Goal: Information Seeking & Learning: Check status

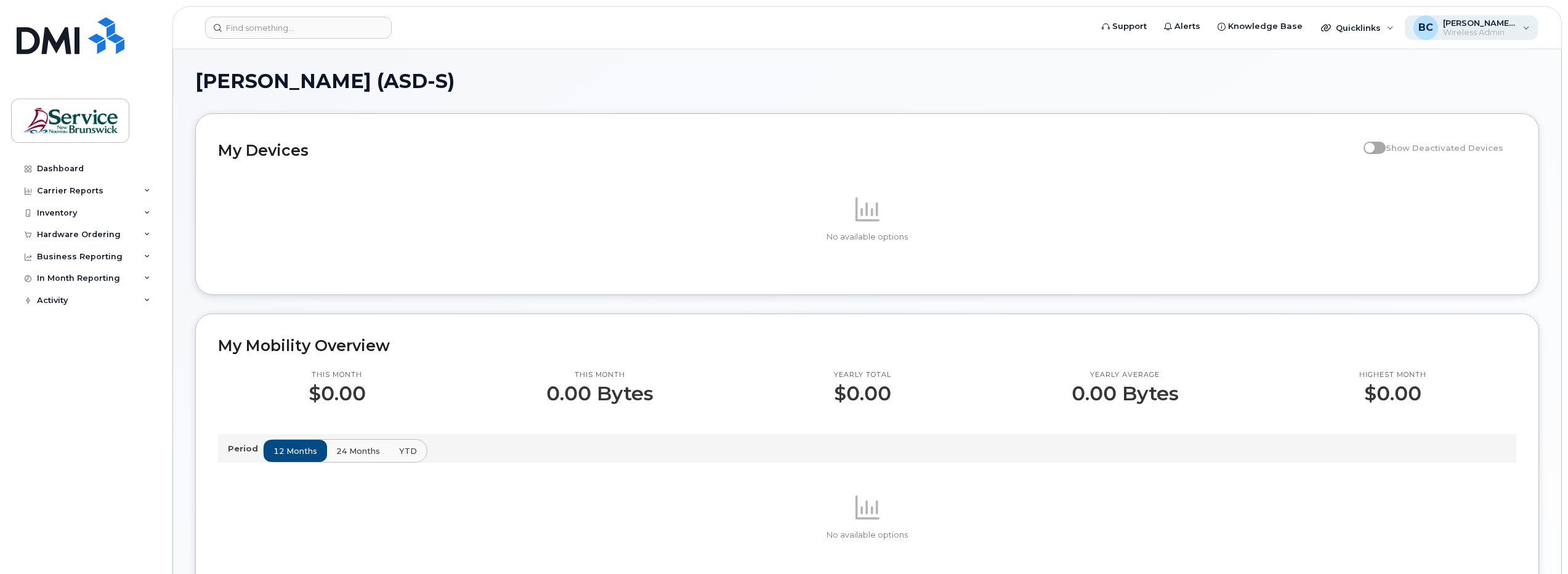
click at [1468, 30] on span "Wireless Admin" at bounding box center [1480, 33] width 74 height 10
click at [52, 170] on div "Dashboard" at bounding box center [60, 169] width 47 height 10
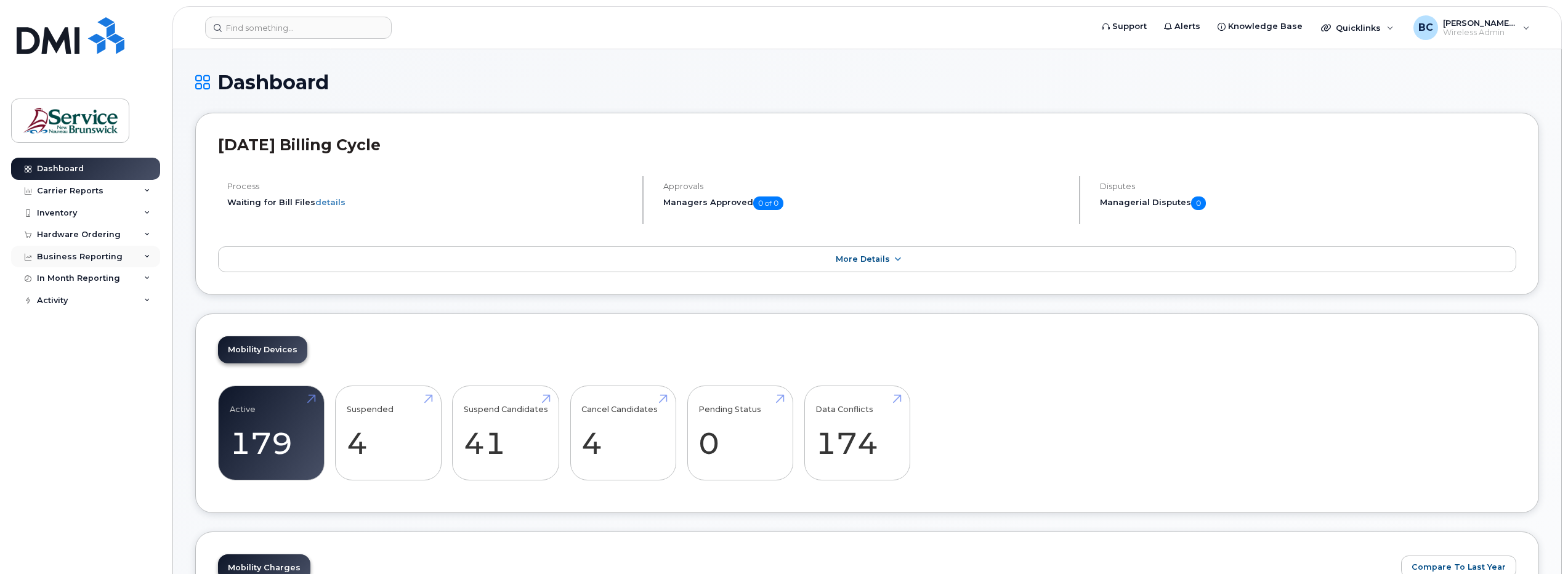
click at [61, 255] on div "Business Reporting" at bounding box center [80, 257] width 86 height 10
click at [55, 368] on div "In Month Reporting" at bounding box center [78, 373] width 83 height 10
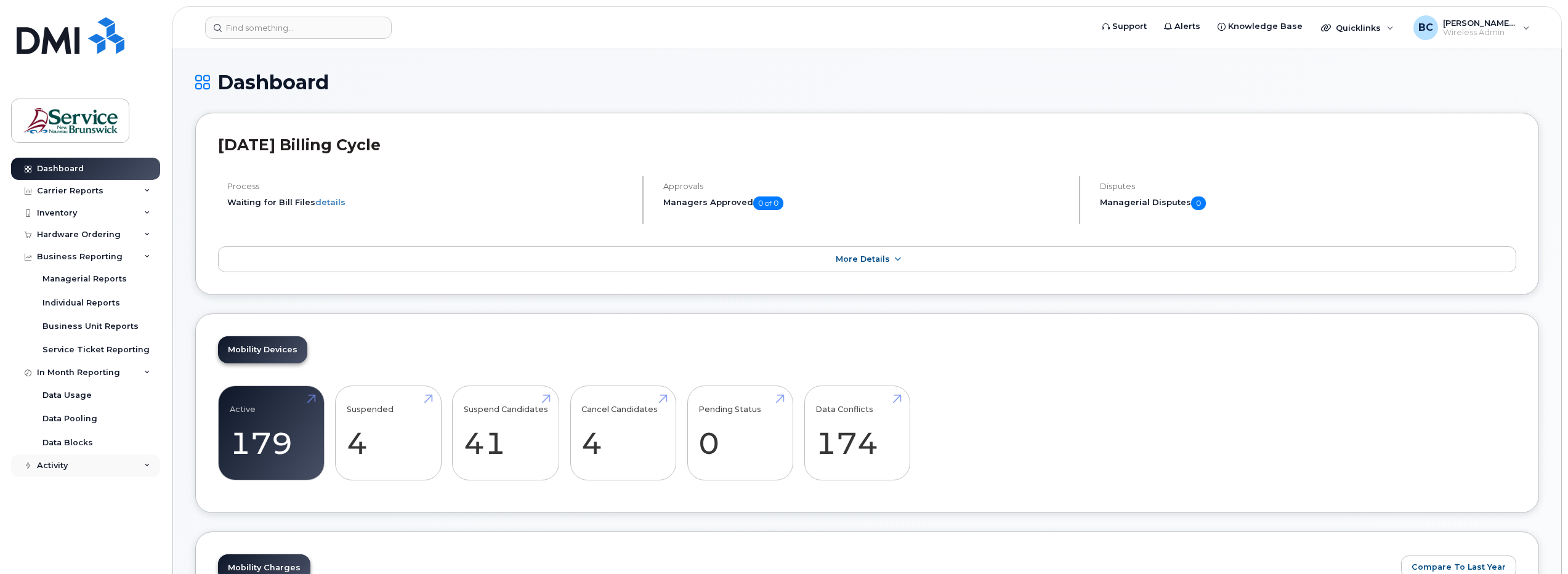
click at [56, 463] on div "Activity" at bounding box center [52, 466] width 30 height 10
click at [62, 190] on div "Carrier Reports" at bounding box center [70, 191] width 67 height 10
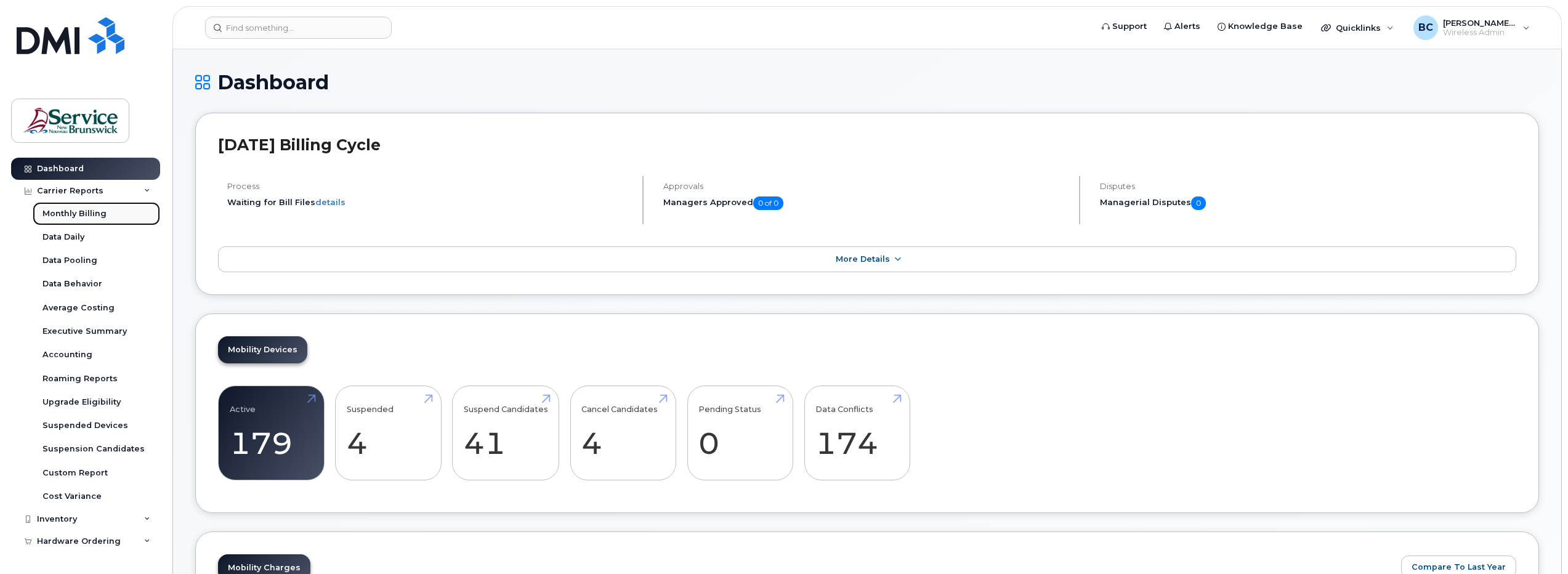
click at [64, 212] on div "Monthly Billing" at bounding box center [75, 213] width 64 height 11
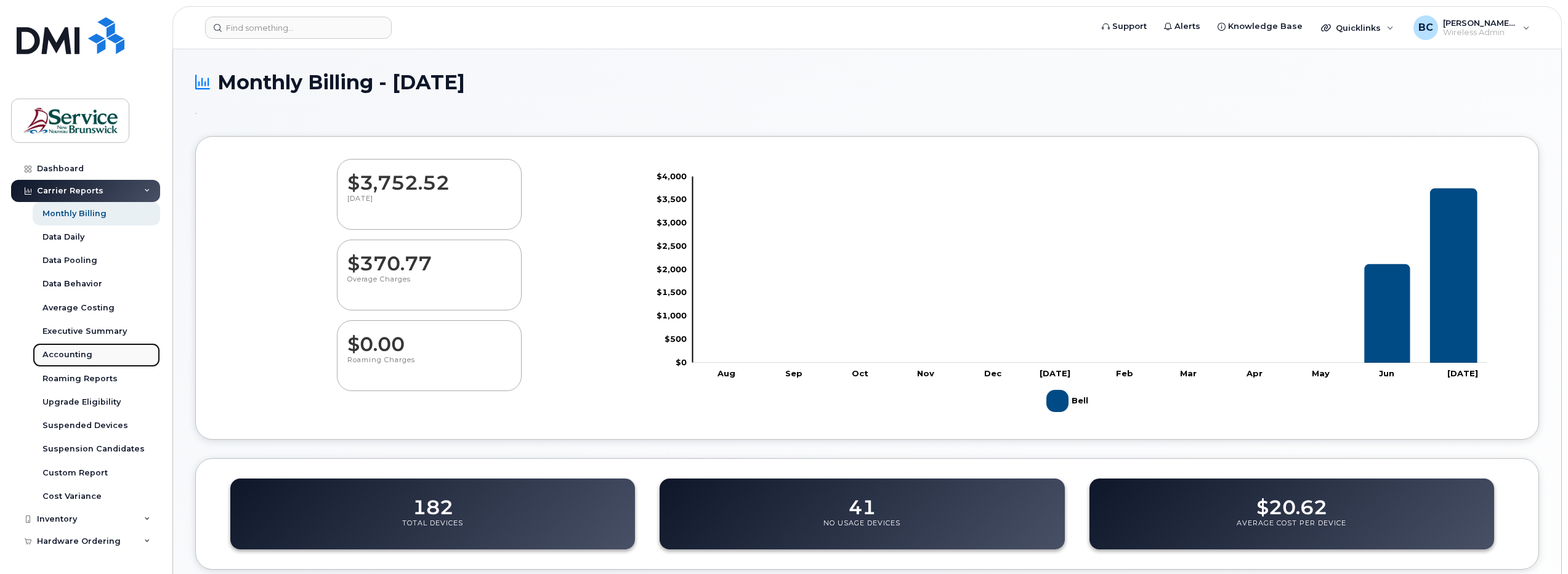
click at [64, 352] on div "Accounting" at bounding box center [67, 354] width 50 height 11
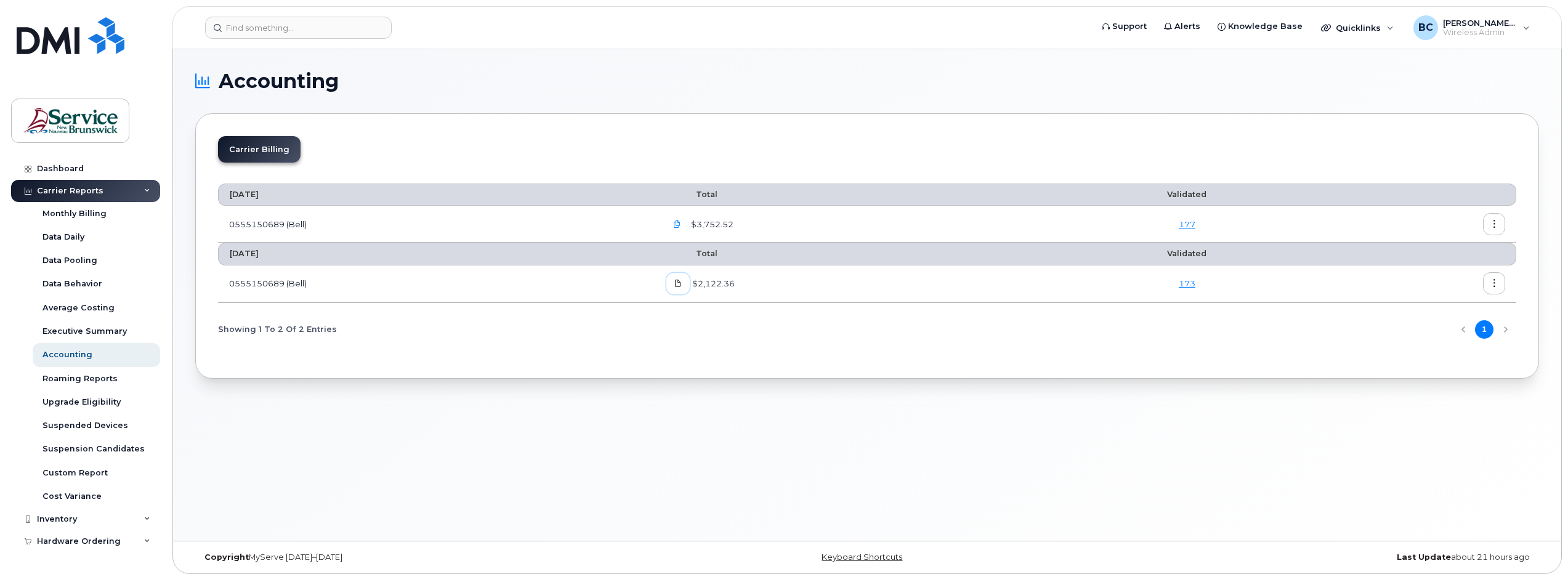
click at [682, 280] on icon at bounding box center [678, 283] width 7 height 7
click at [76, 541] on div "Hardware Ordering" at bounding box center [79, 541] width 84 height 10
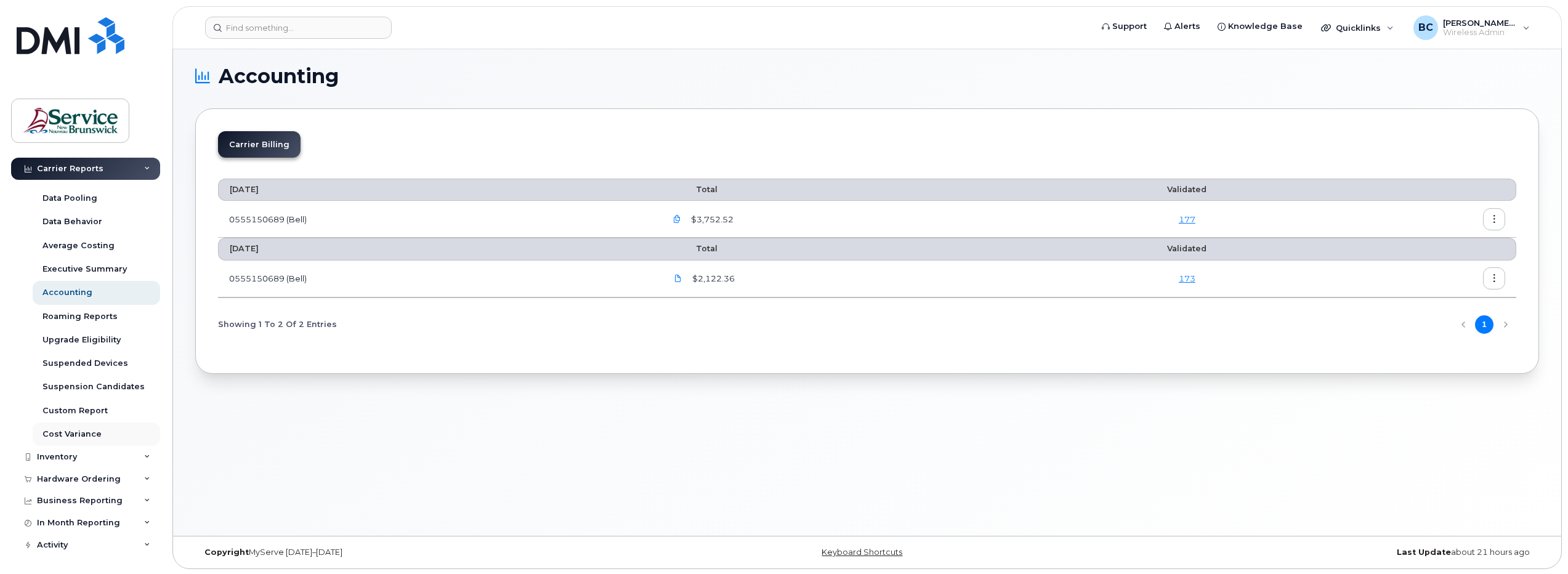
scroll to position [6, 0]
click at [62, 478] on div "Hardware Ordering" at bounding box center [79, 479] width 84 height 10
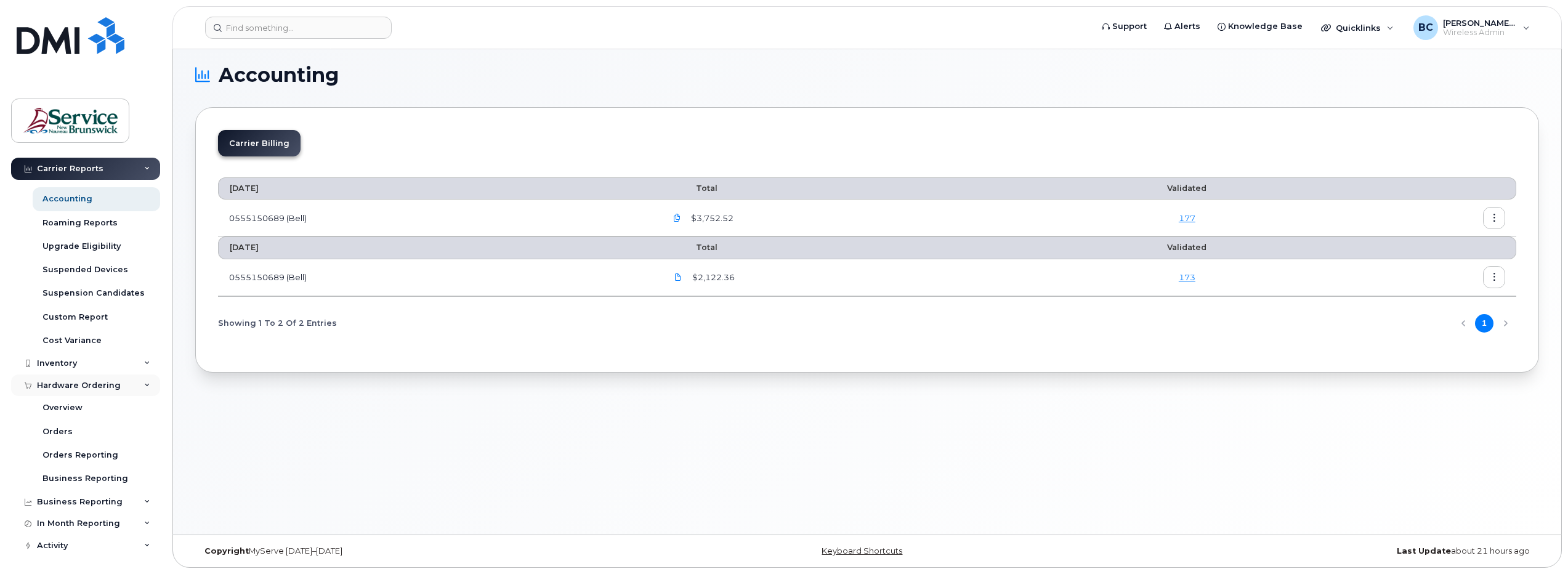
scroll to position [157, 0]
click at [61, 430] on div "Orders" at bounding box center [58, 430] width 30 height 11
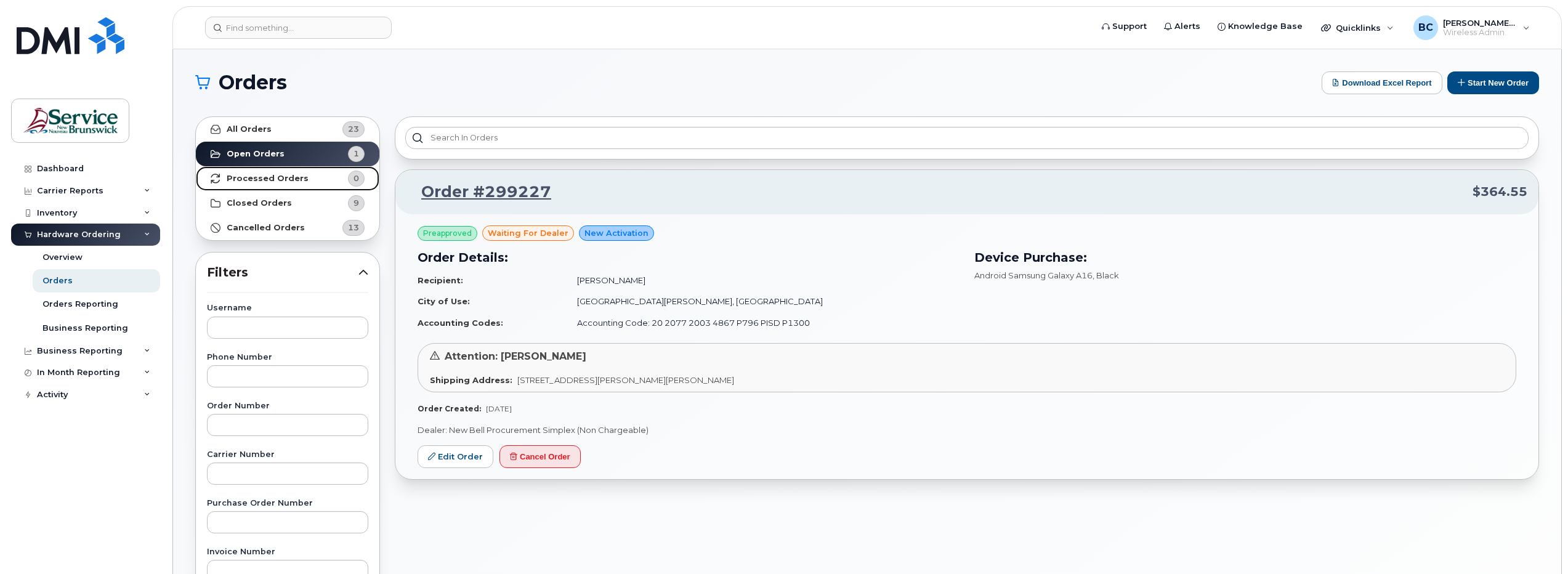
click at [276, 172] on link "Processed Orders 0" at bounding box center [287, 178] width 183 height 25
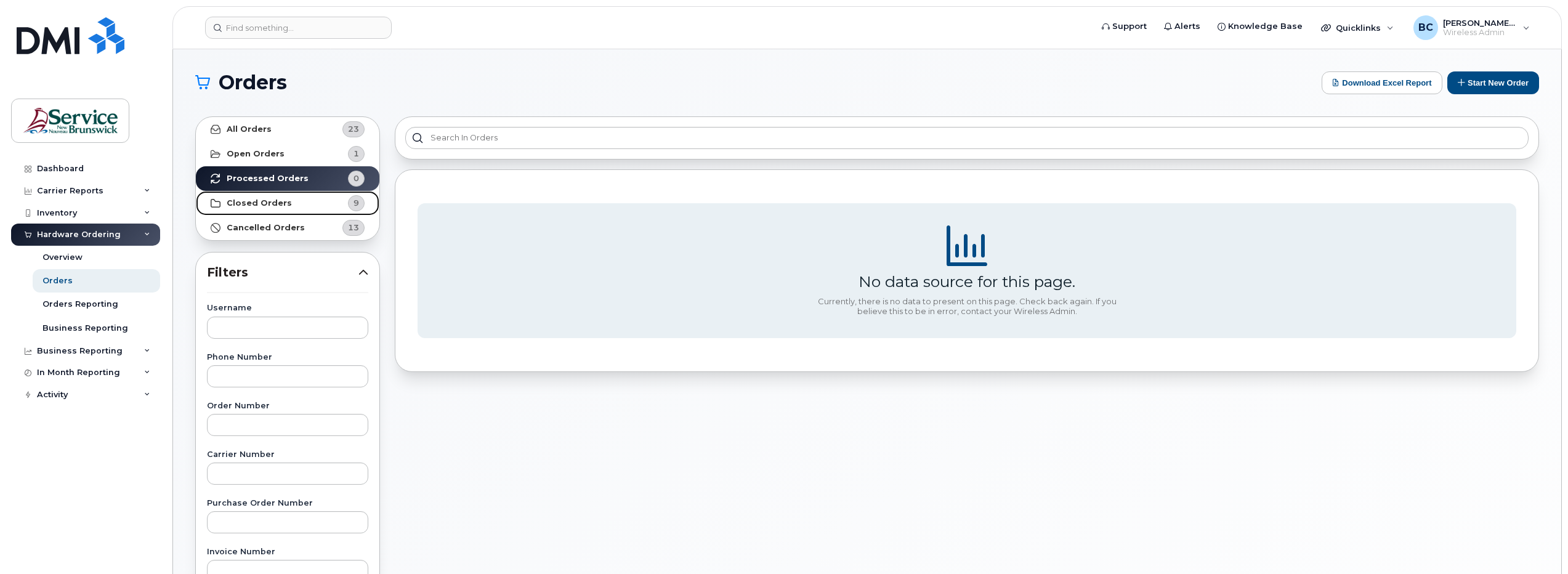
click at [265, 199] on strong "Closed Orders" at bounding box center [260, 204] width 65 height 10
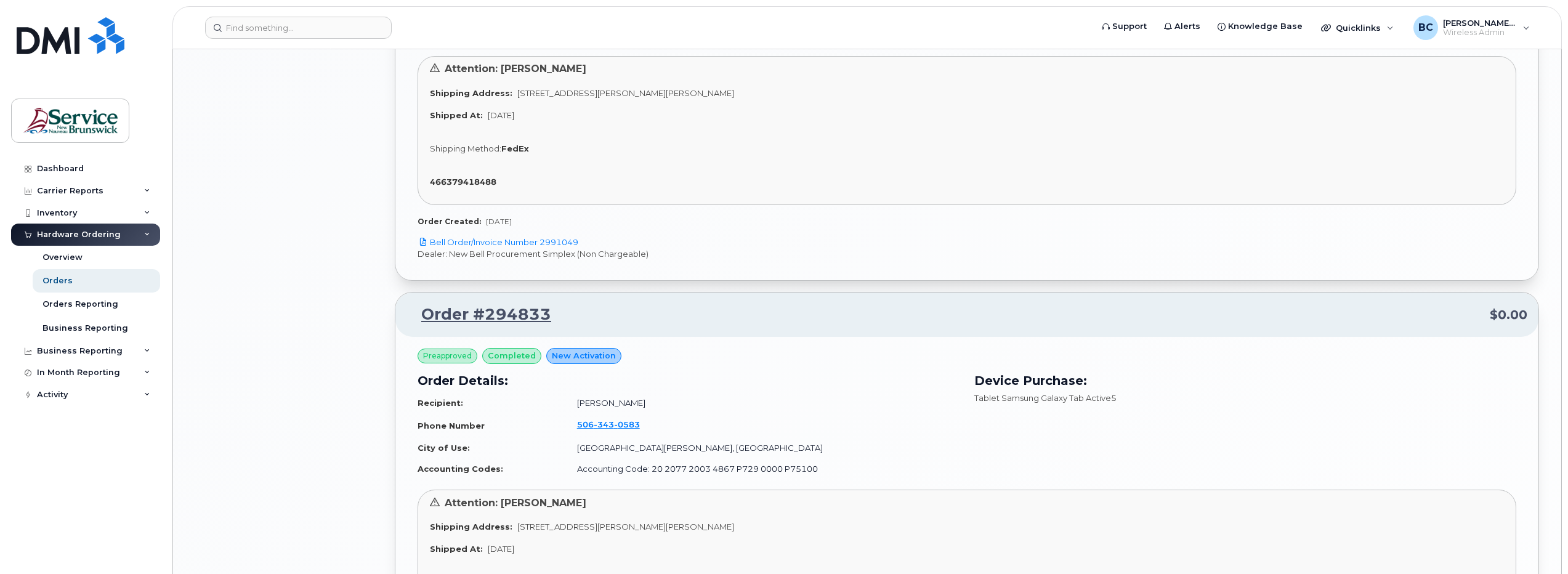
scroll to position [2463, 0]
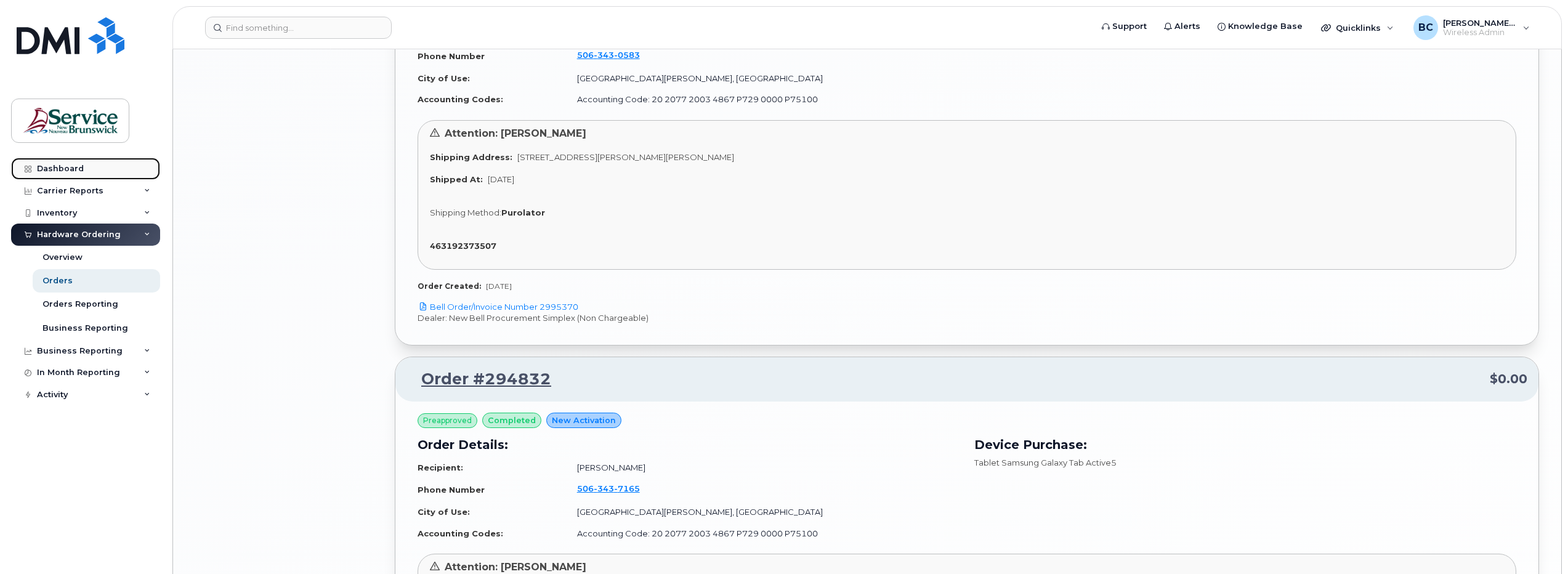
click at [62, 167] on div "Dashboard" at bounding box center [60, 169] width 47 height 10
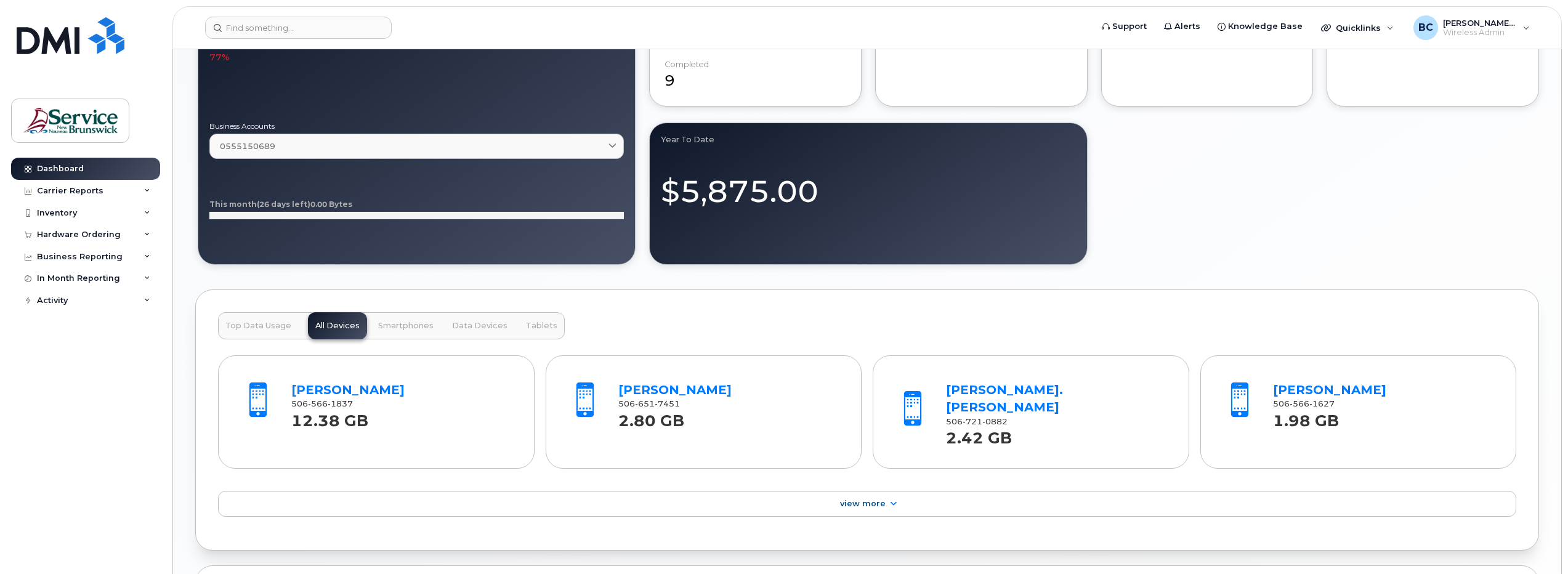
scroll to position [985, 0]
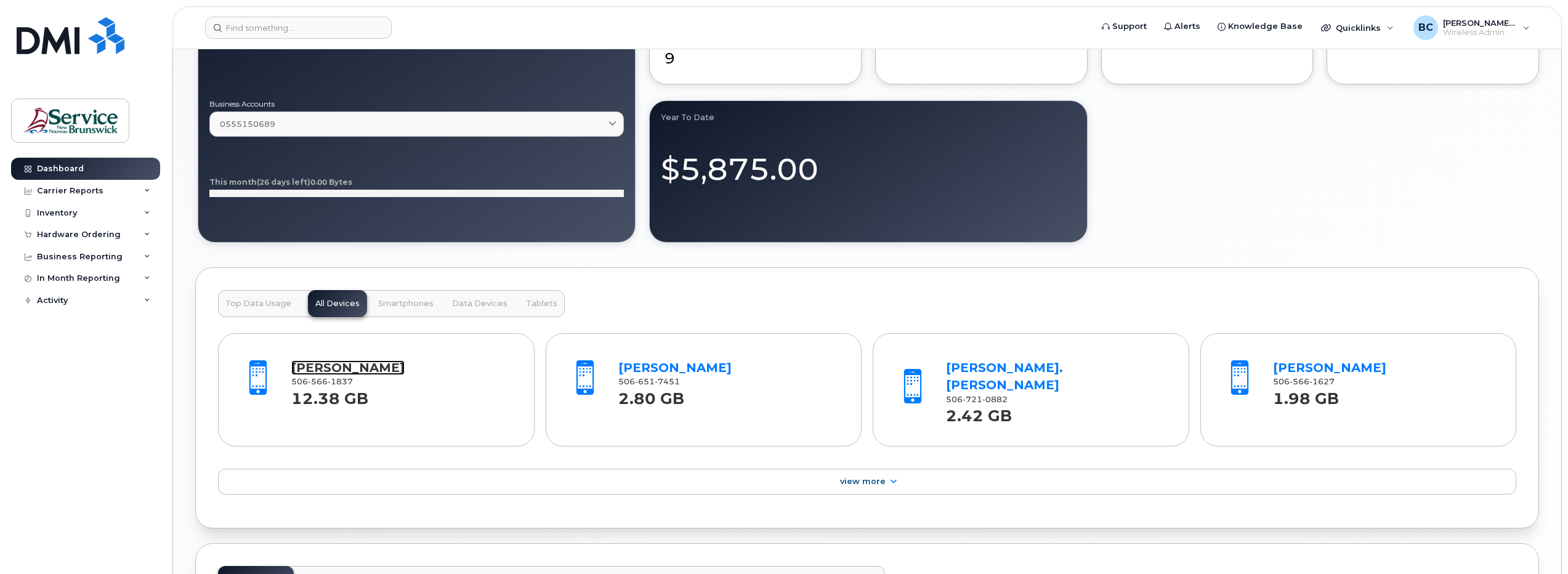
click at [300, 368] on link "Tara O'toole" at bounding box center [348, 367] width 113 height 14
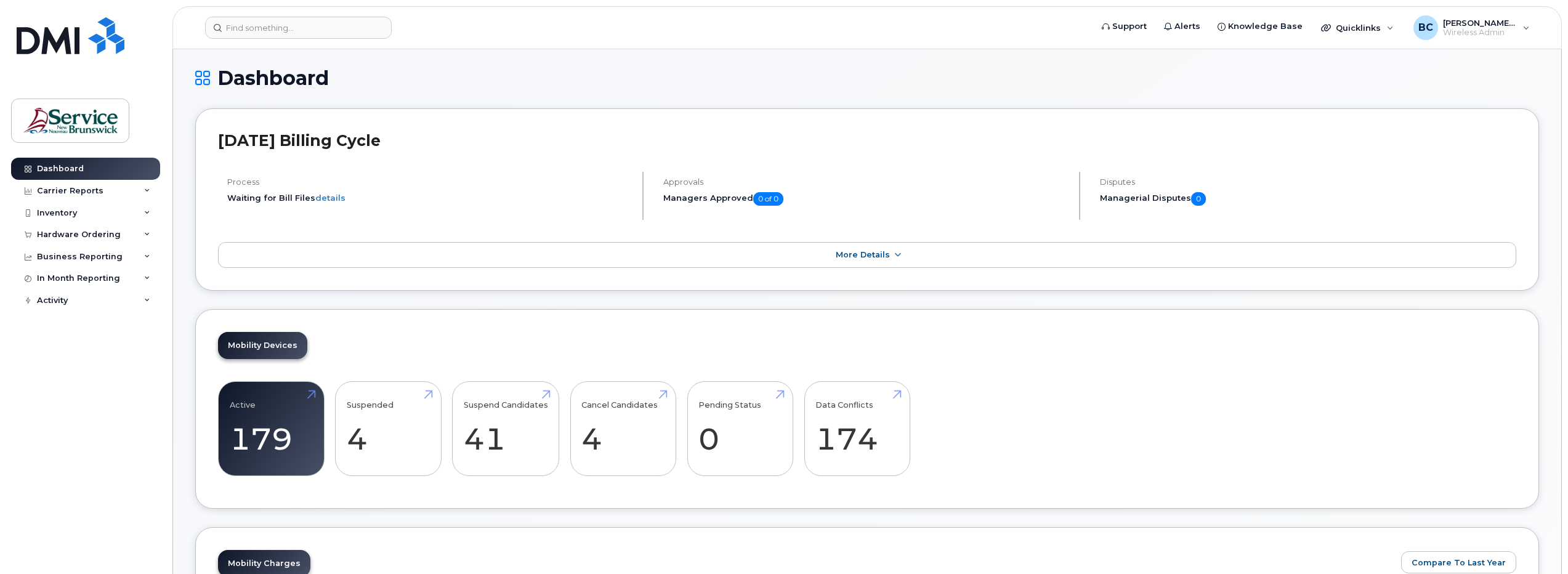
scroll to position [0, 0]
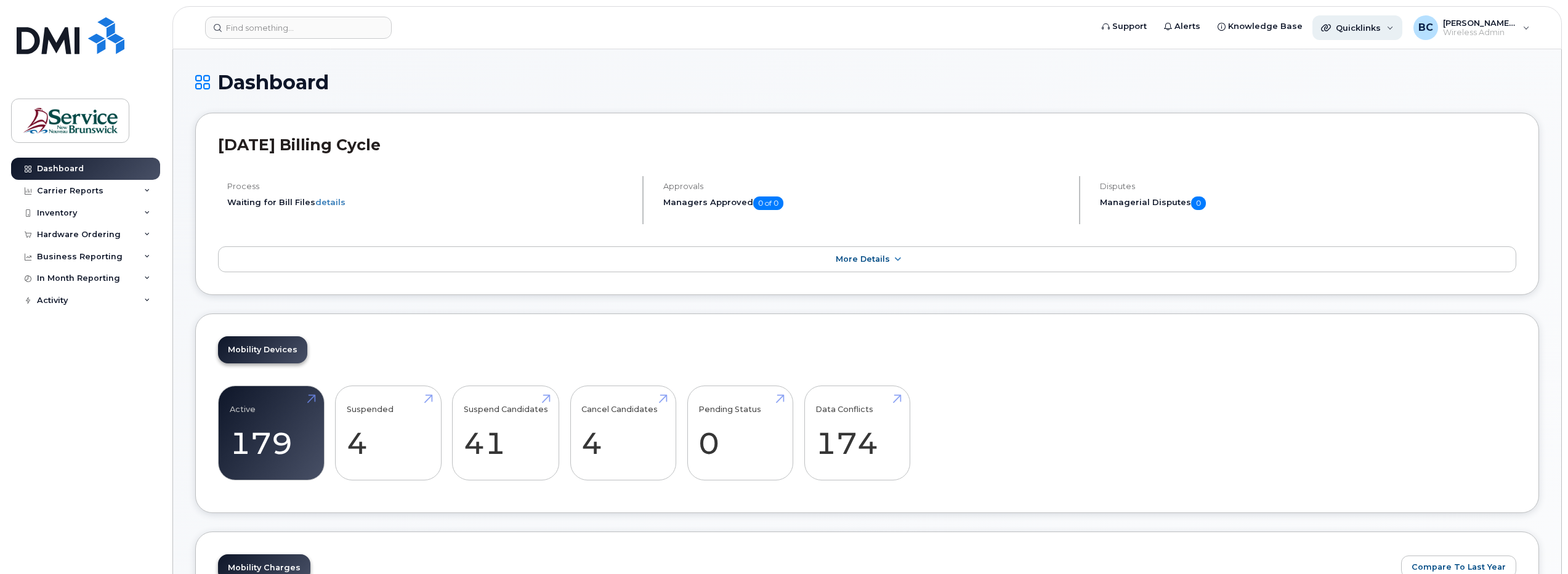
click at [1359, 28] on span "Quicklinks" at bounding box center [1358, 28] width 45 height 10
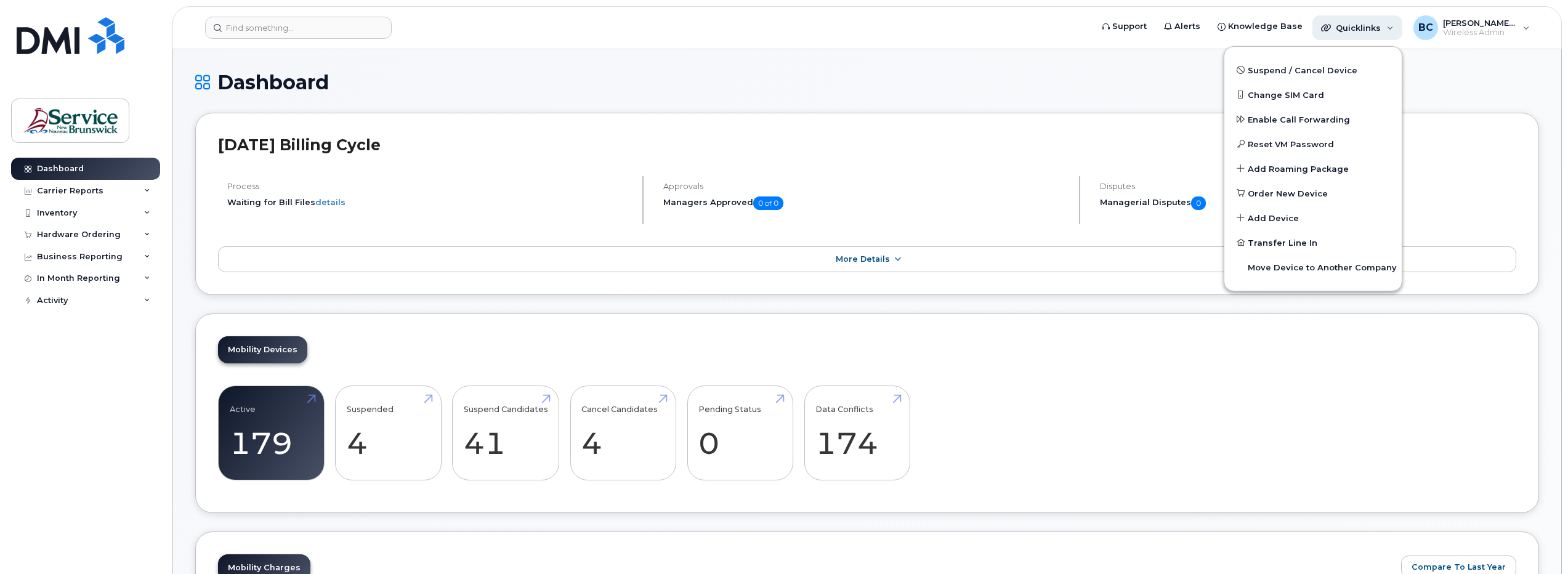
click at [1364, 25] on span "Quicklinks" at bounding box center [1358, 28] width 45 height 10
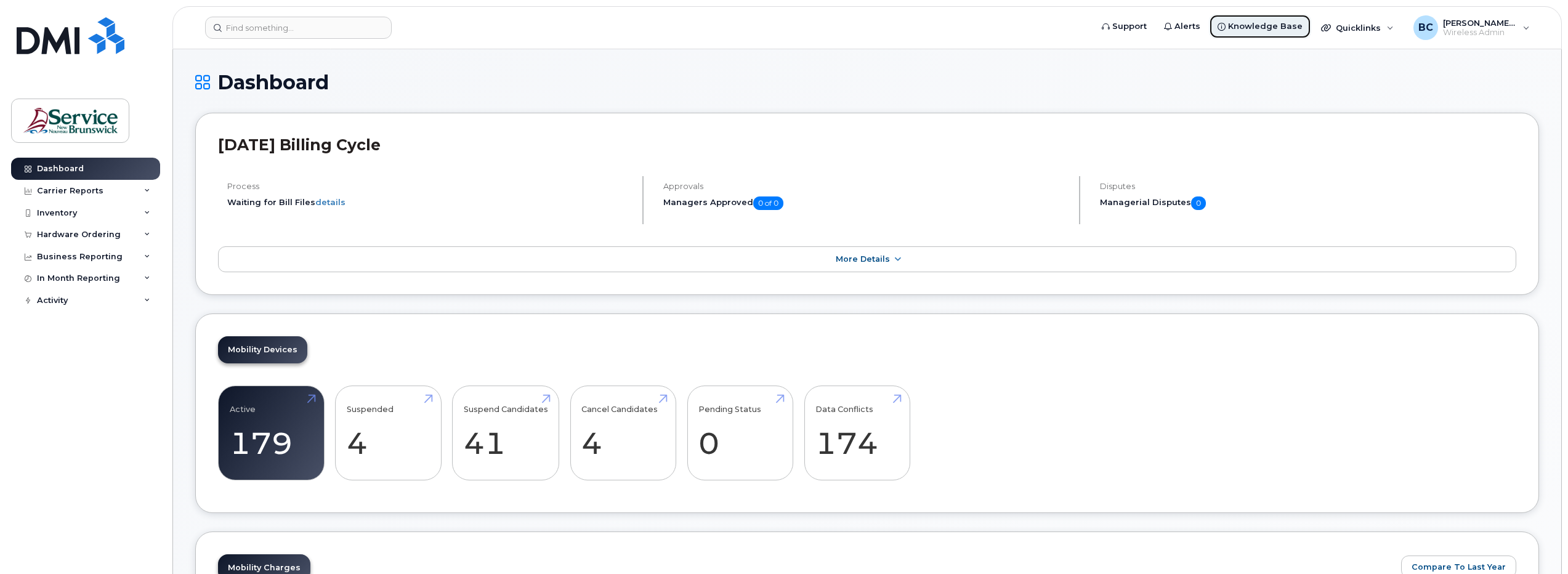
click at [1279, 25] on span "Knowledge Base" at bounding box center [1265, 26] width 75 height 12
click at [1474, 25] on span "[PERSON_NAME] (ASD-S)" at bounding box center [1480, 23] width 74 height 10
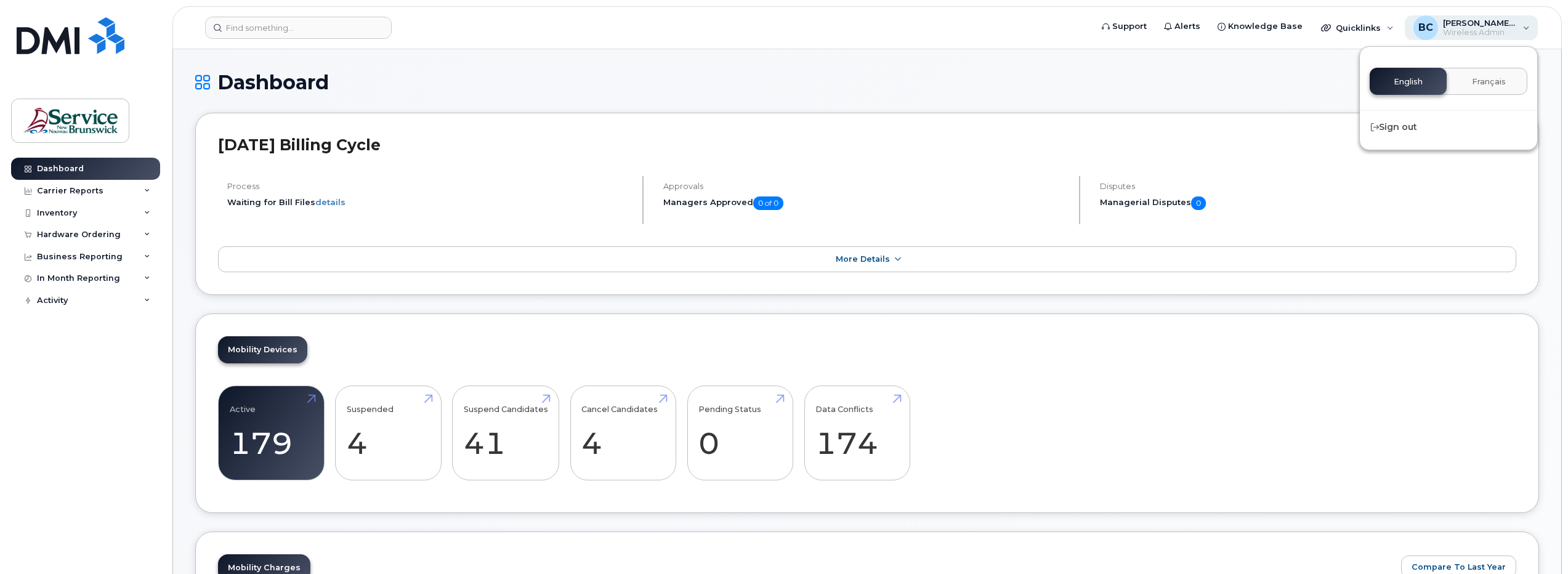
click at [1474, 25] on span "[PERSON_NAME] (ASD-S)" at bounding box center [1480, 23] width 74 height 10
click at [67, 278] on div "In Month Reporting" at bounding box center [78, 278] width 83 height 10
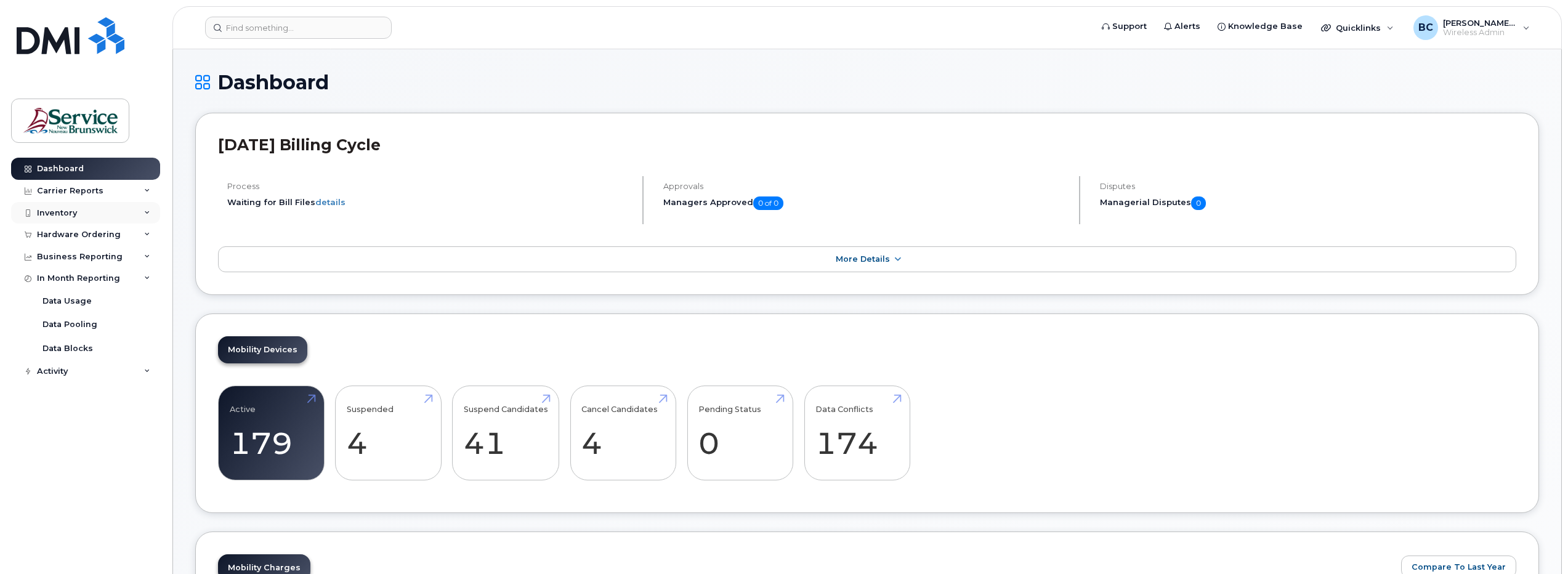
click at [59, 212] on div "Inventory" at bounding box center [57, 213] width 40 height 10
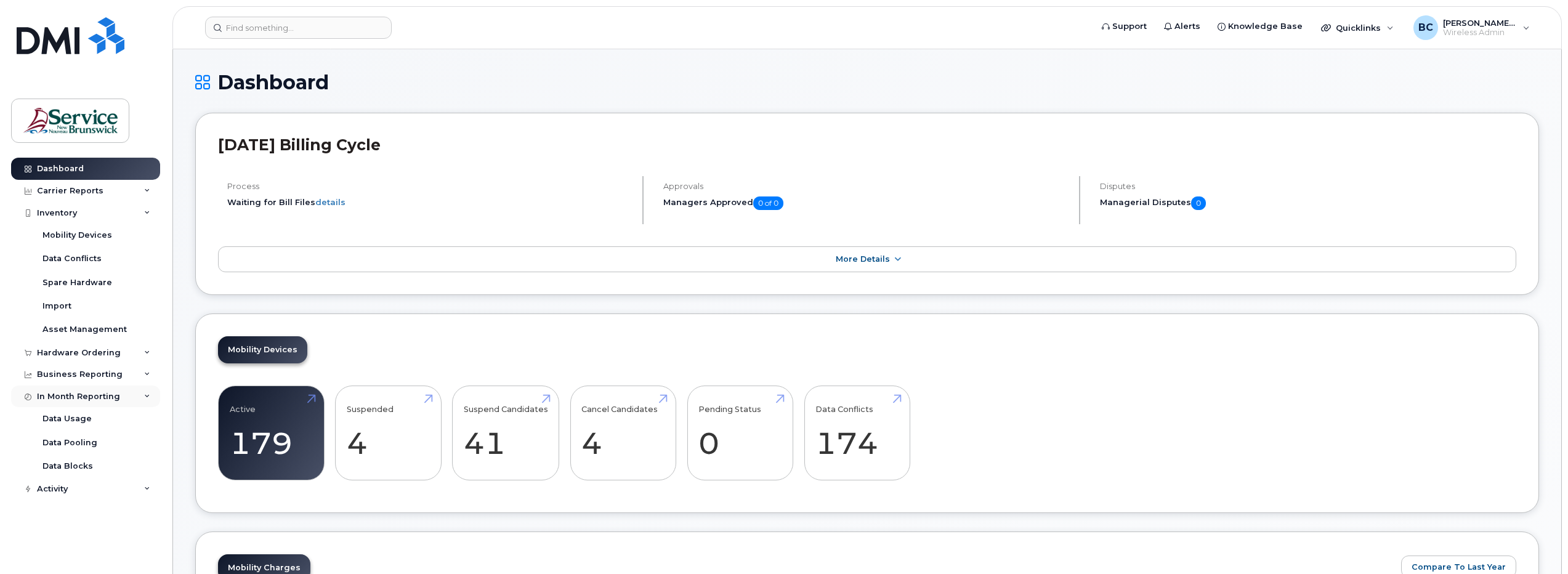
click at [75, 395] on div "In Month Reporting" at bounding box center [78, 396] width 83 height 10
click at [72, 330] on div "Asset Management" at bounding box center [85, 329] width 84 height 11
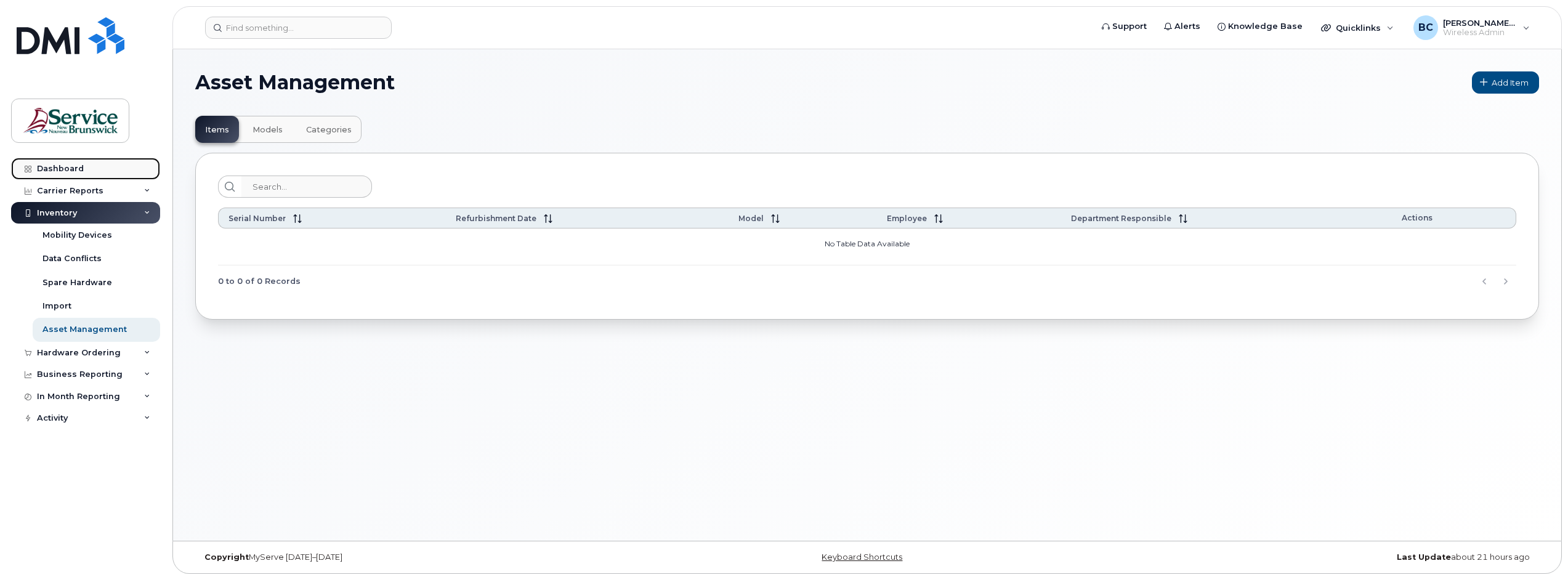
click at [52, 165] on div "Dashboard" at bounding box center [60, 169] width 47 height 10
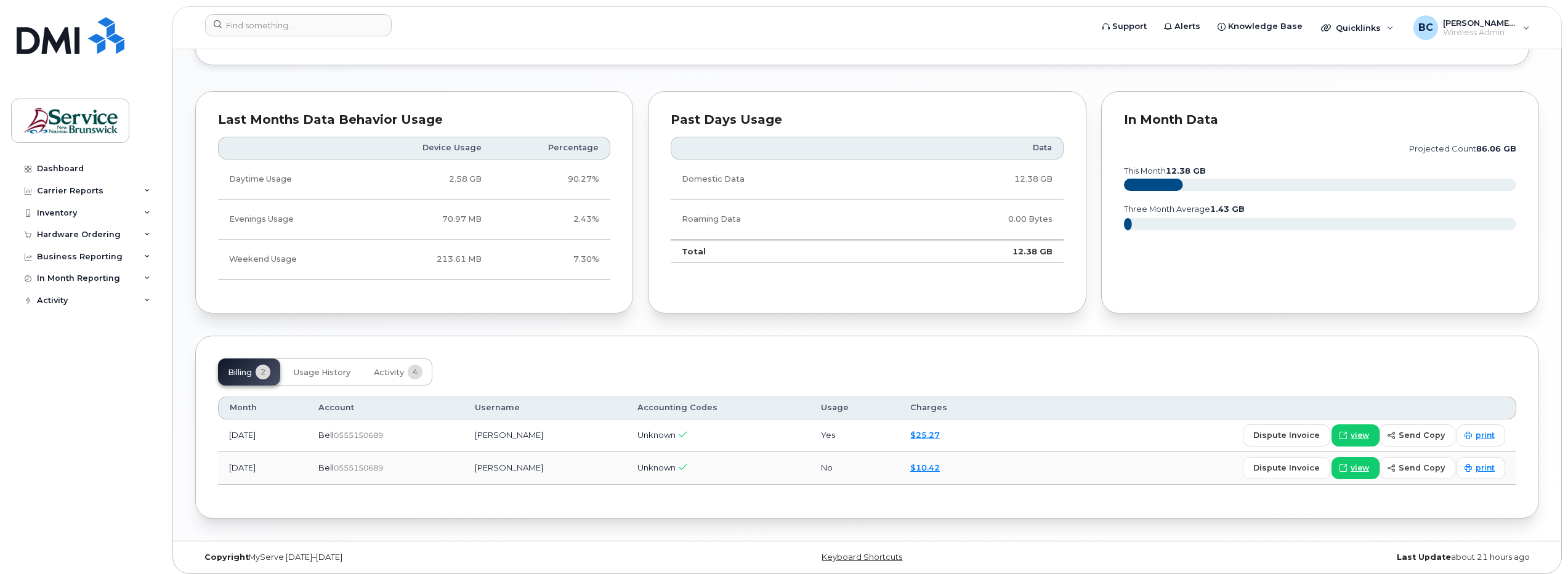
scroll to position [934, 0]
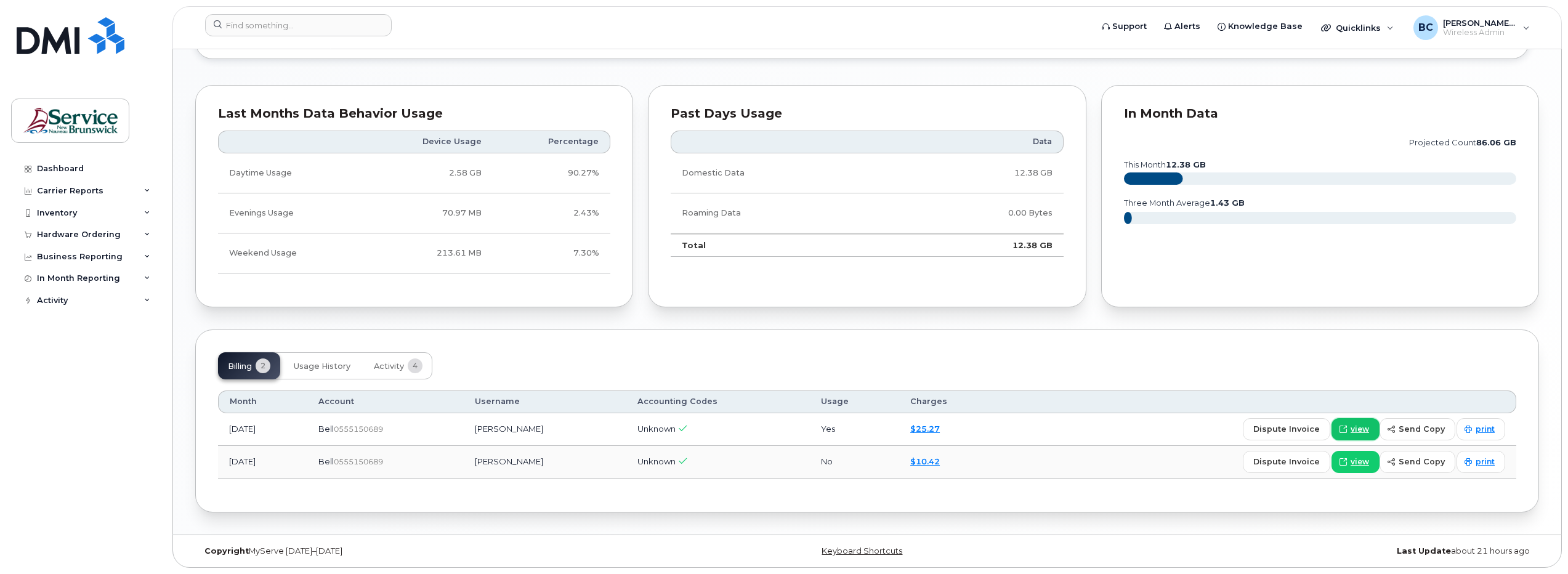
click at [1365, 430] on span "view" at bounding box center [1359, 429] width 18 height 11
click at [320, 364] on span "Usage History" at bounding box center [322, 367] width 57 height 10
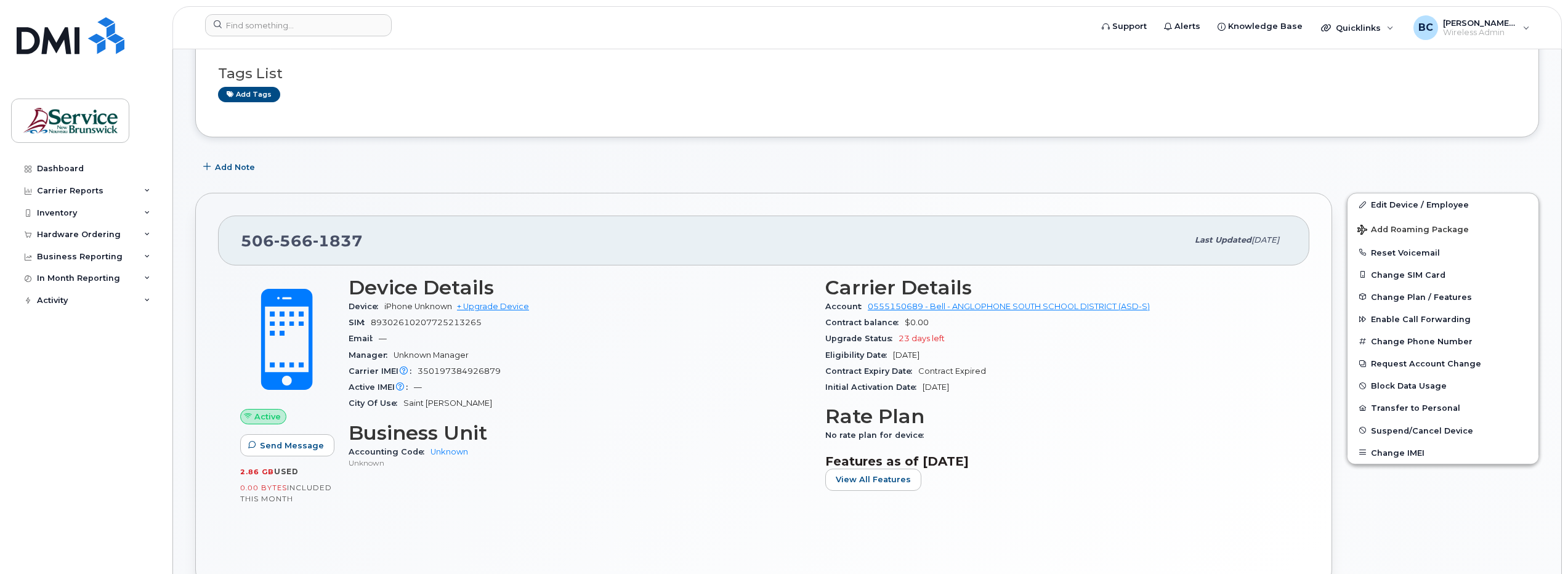
scroll to position [0, 0]
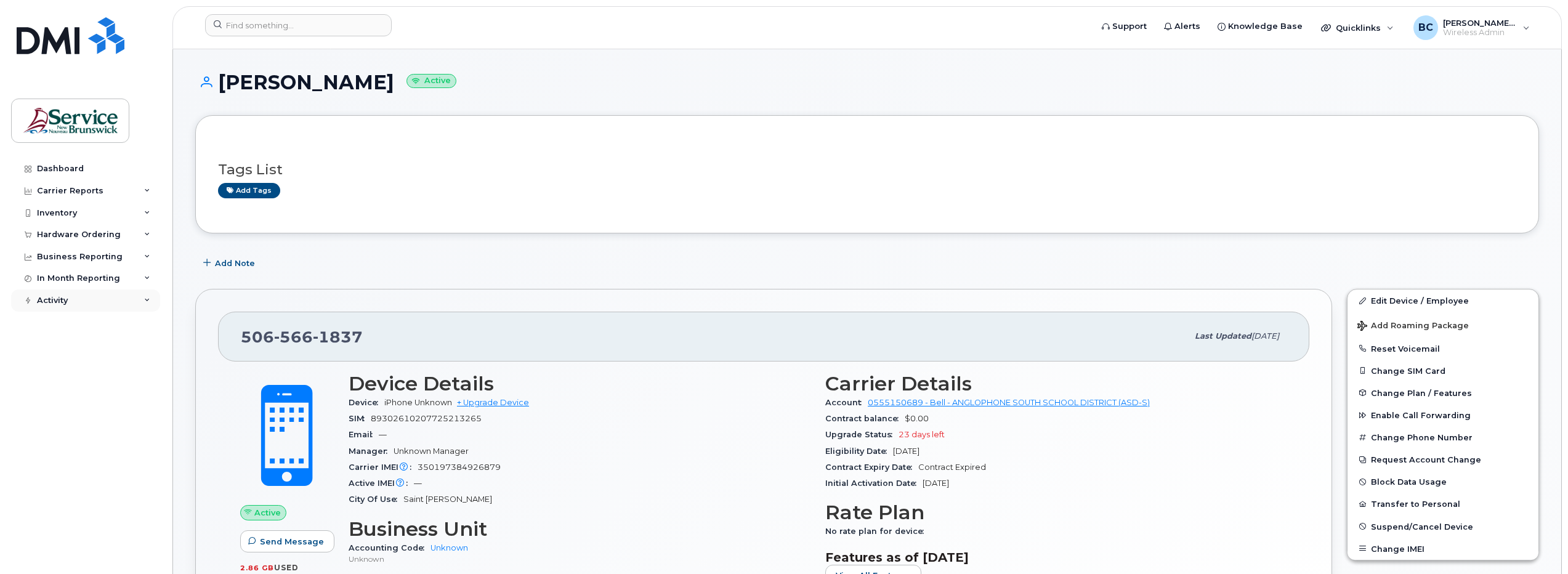
click at [59, 297] on div "Activity" at bounding box center [52, 301] width 30 height 10
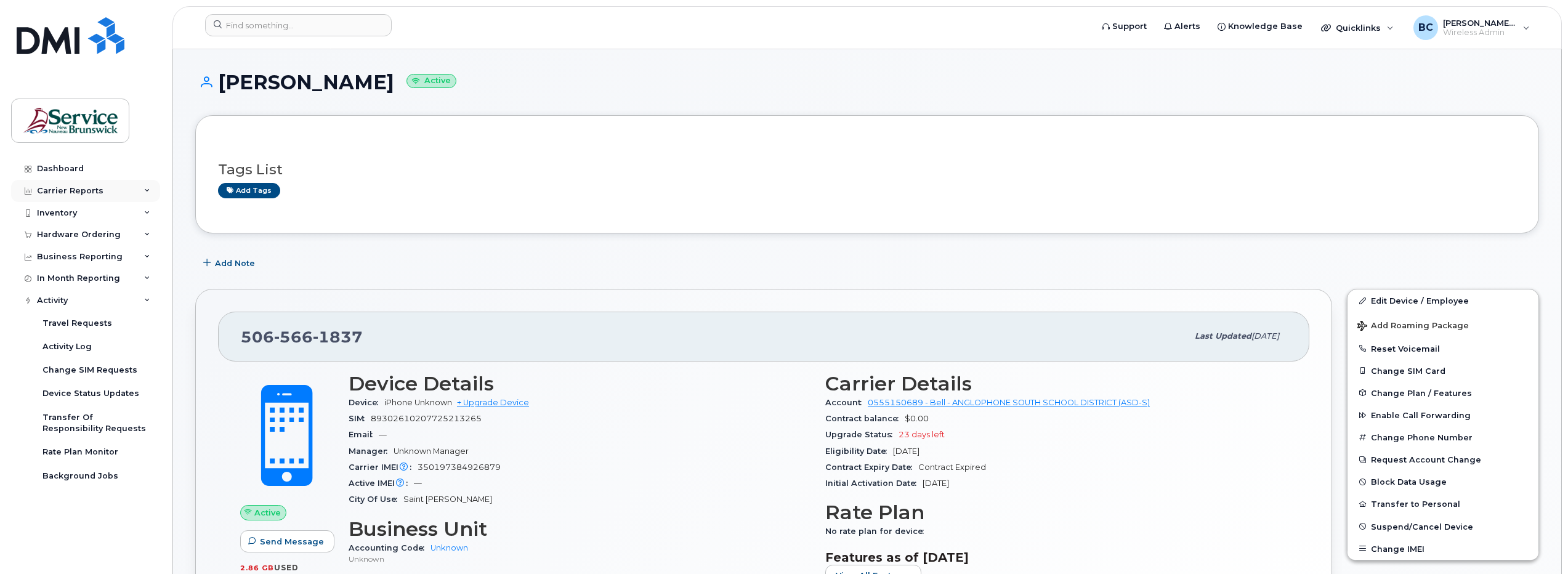
click at [62, 186] on div "Carrier Reports" at bounding box center [70, 191] width 67 height 10
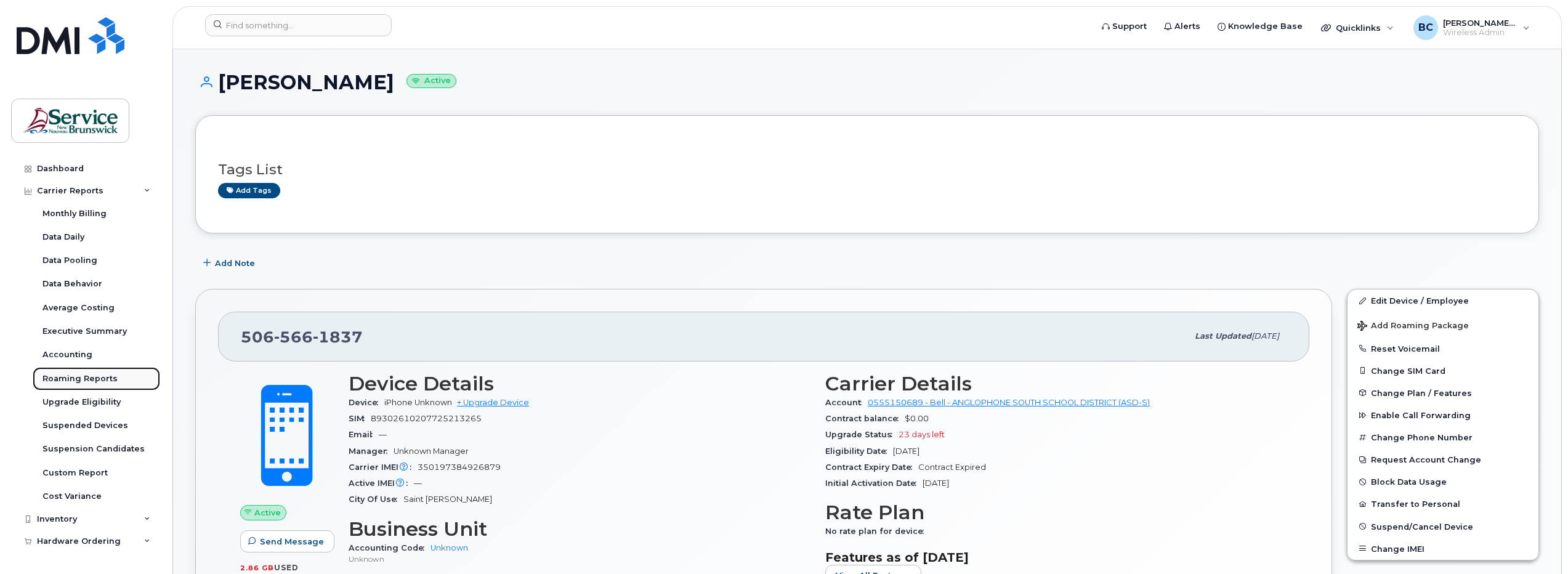
click at [69, 379] on div "Roaming Reports" at bounding box center [80, 378] width 75 height 11
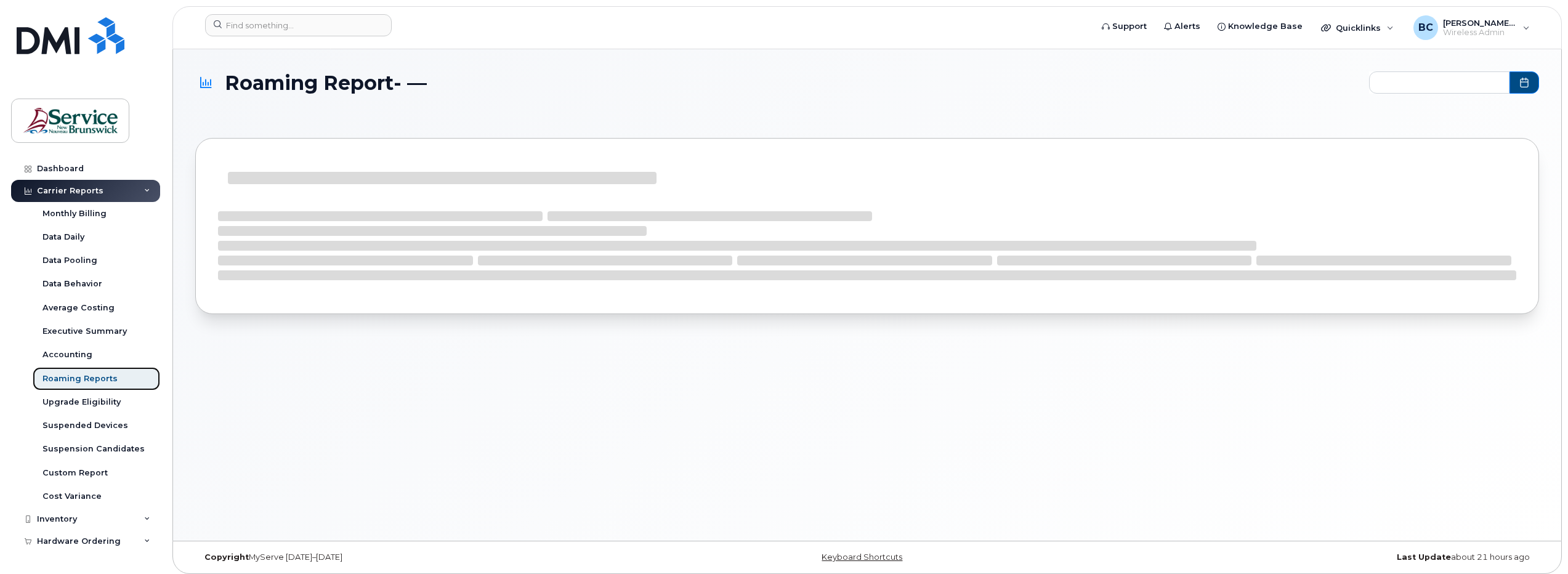
type input "2025-02 - 2025-07"
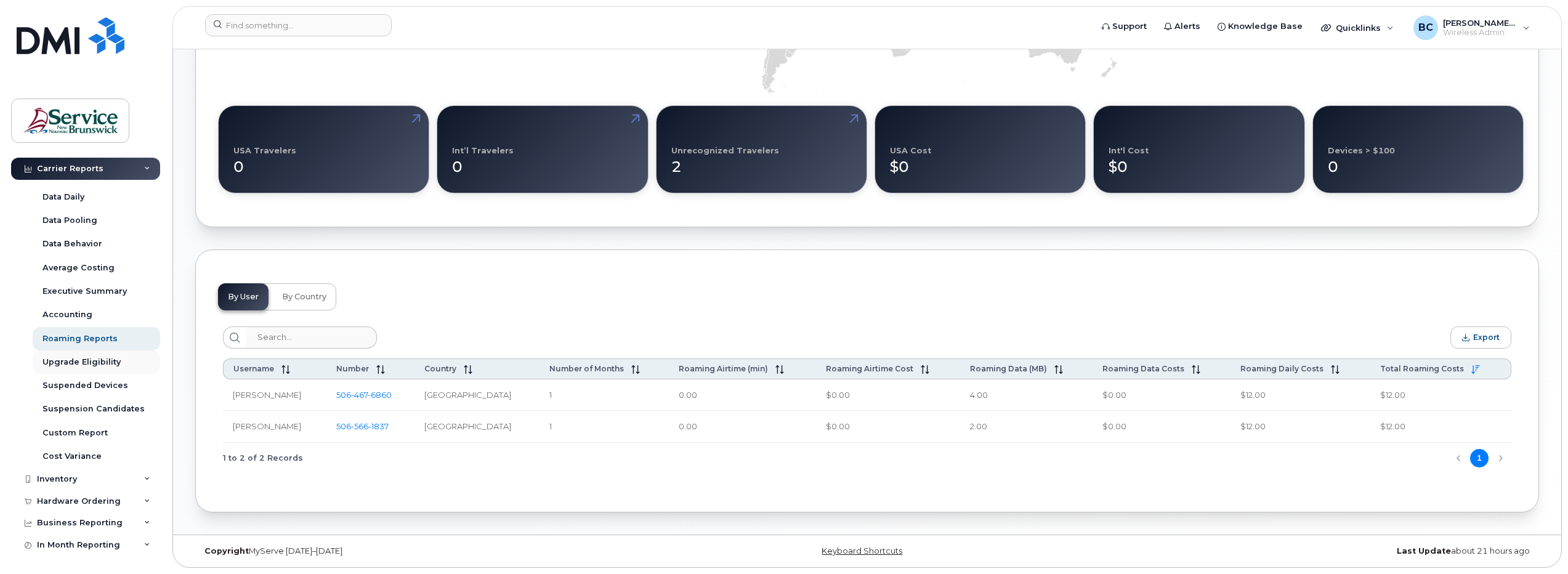
scroll to position [62, 0]
click at [64, 501] on div "Business Reporting" at bounding box center [80, 501] width 86 height 10
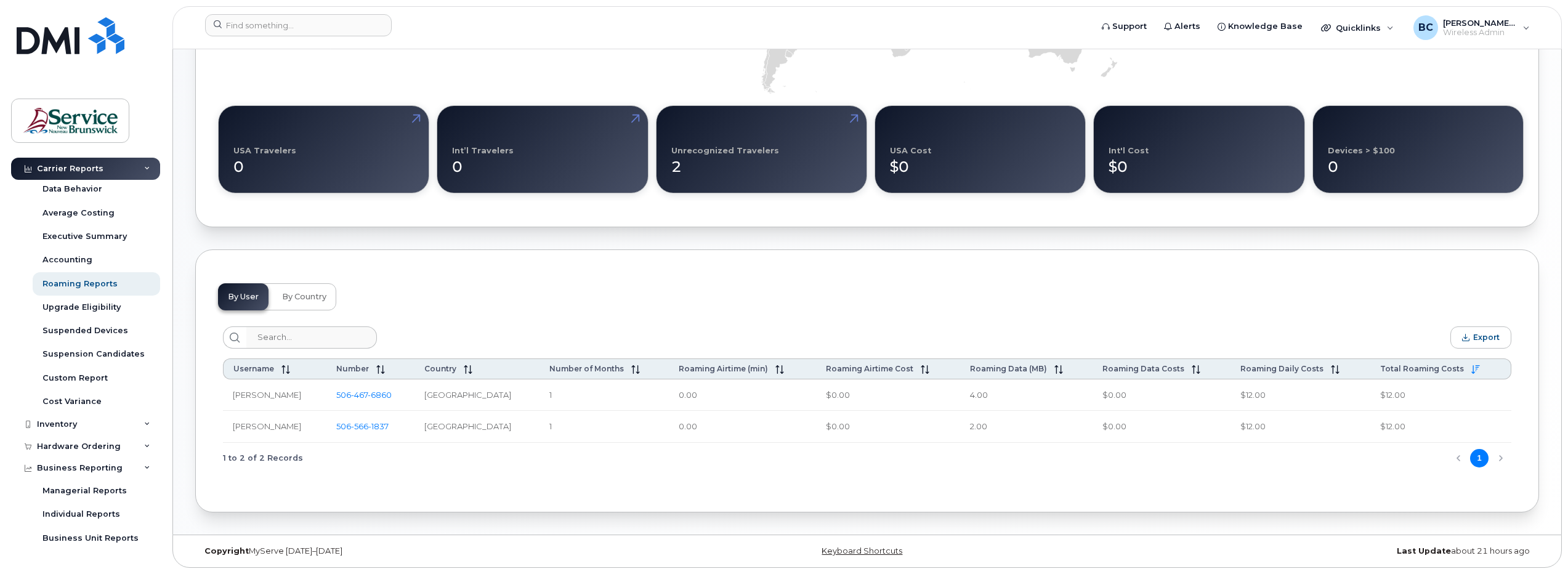
scroll to position [0, 0]
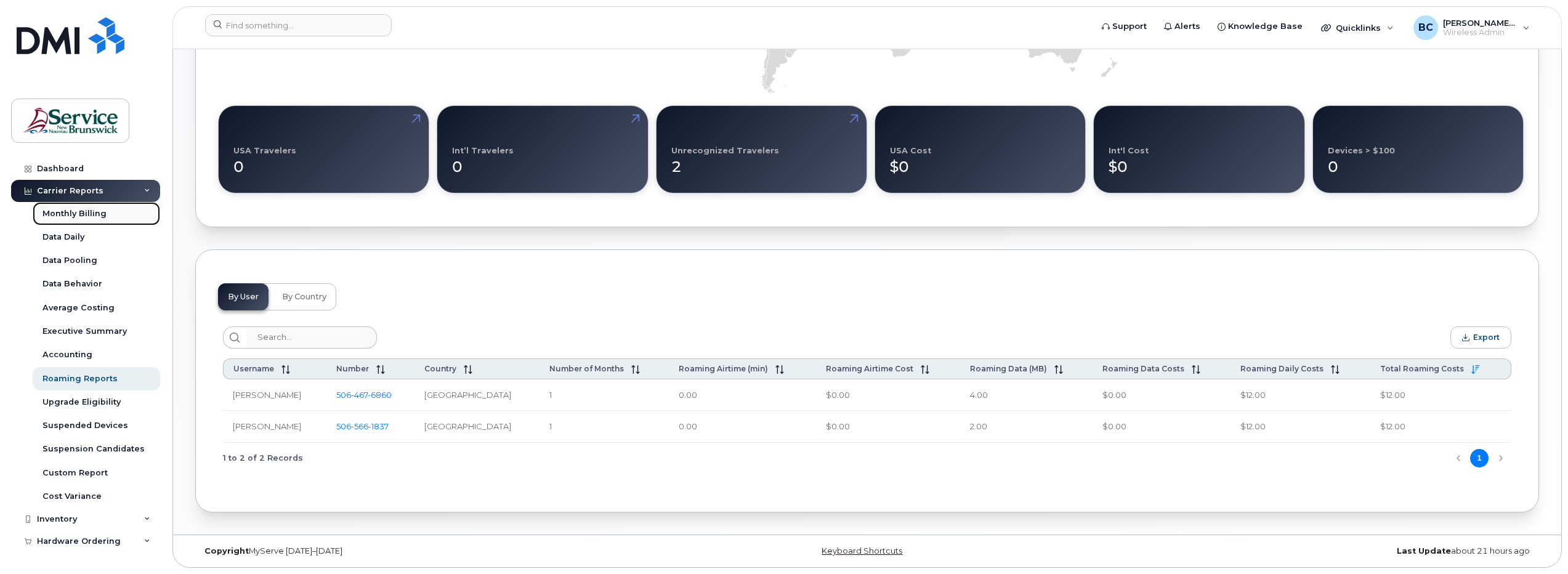
click at [65, 213] on div "Monthly Billing" at bounding box center [75, 213] width 64 height 11
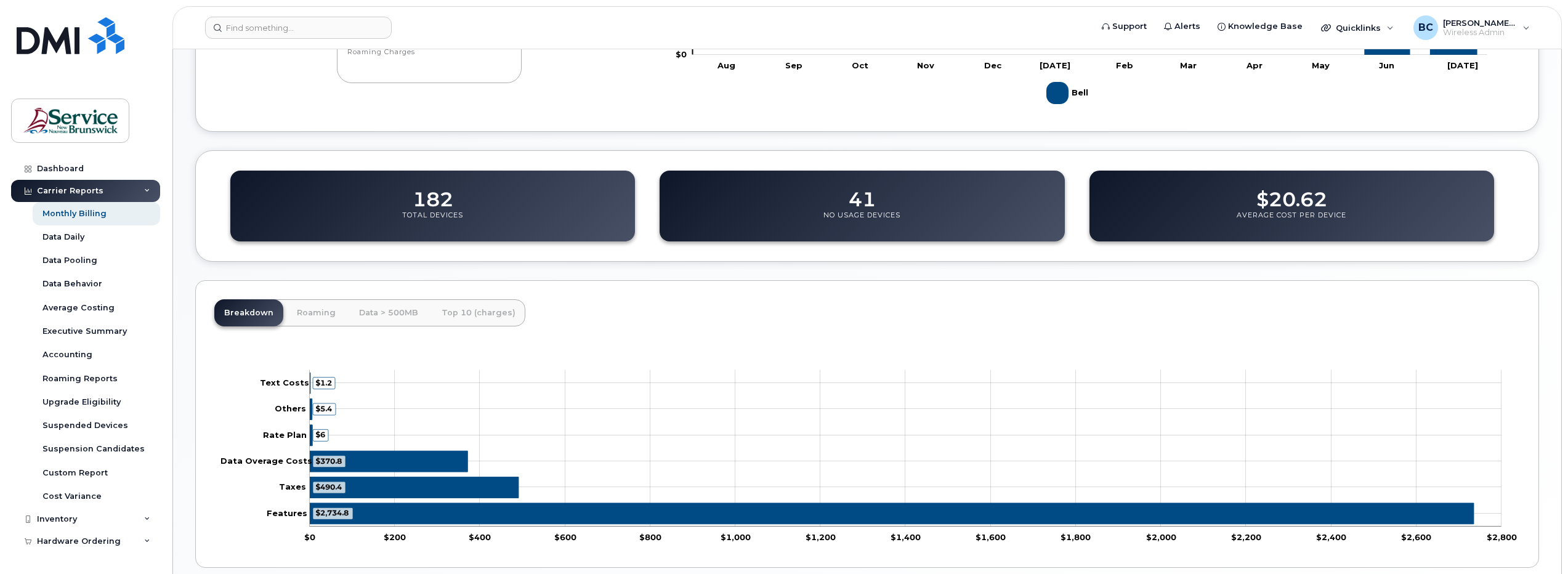
scroll to position [363, 0]
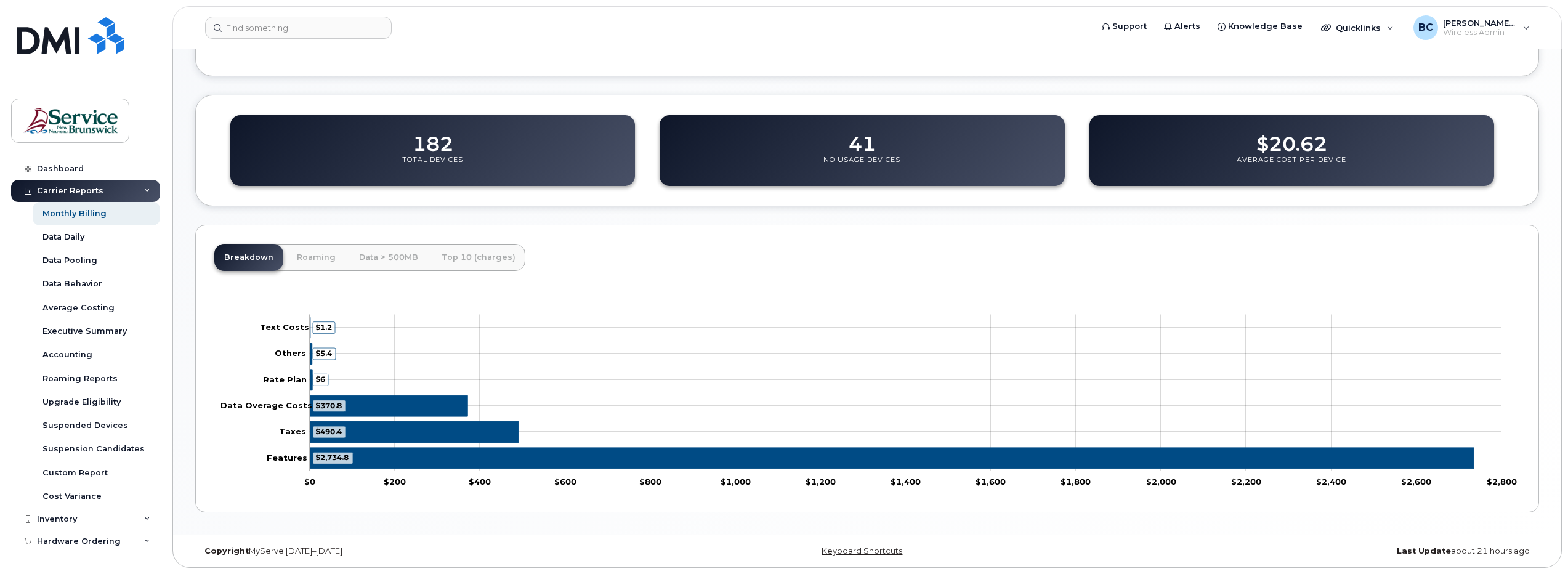
click at [334, 403] on tspan "$370.8" at bounding box center [328, 404] width 27 height 9
click at [446, 405] on icon "$370.8 Data Overage Costs" at bounding box center [389, 405] width 158 height 21
click at [395, 258] on link "Data > 500MB" at bounding box center [389, 257] width 79 height 27
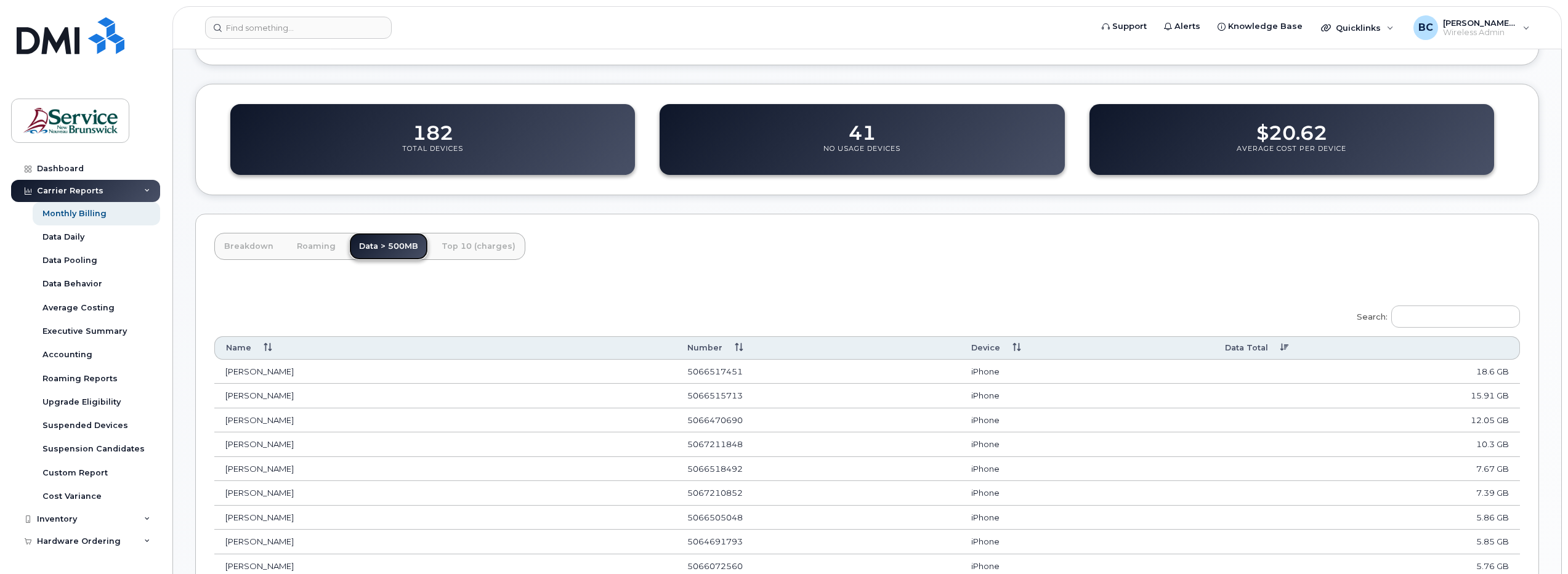
scroll to position [374, 0]
click at [477, 244] on link "Top 10 (charges)" at bounding box center [478, 246] width 94 height 27
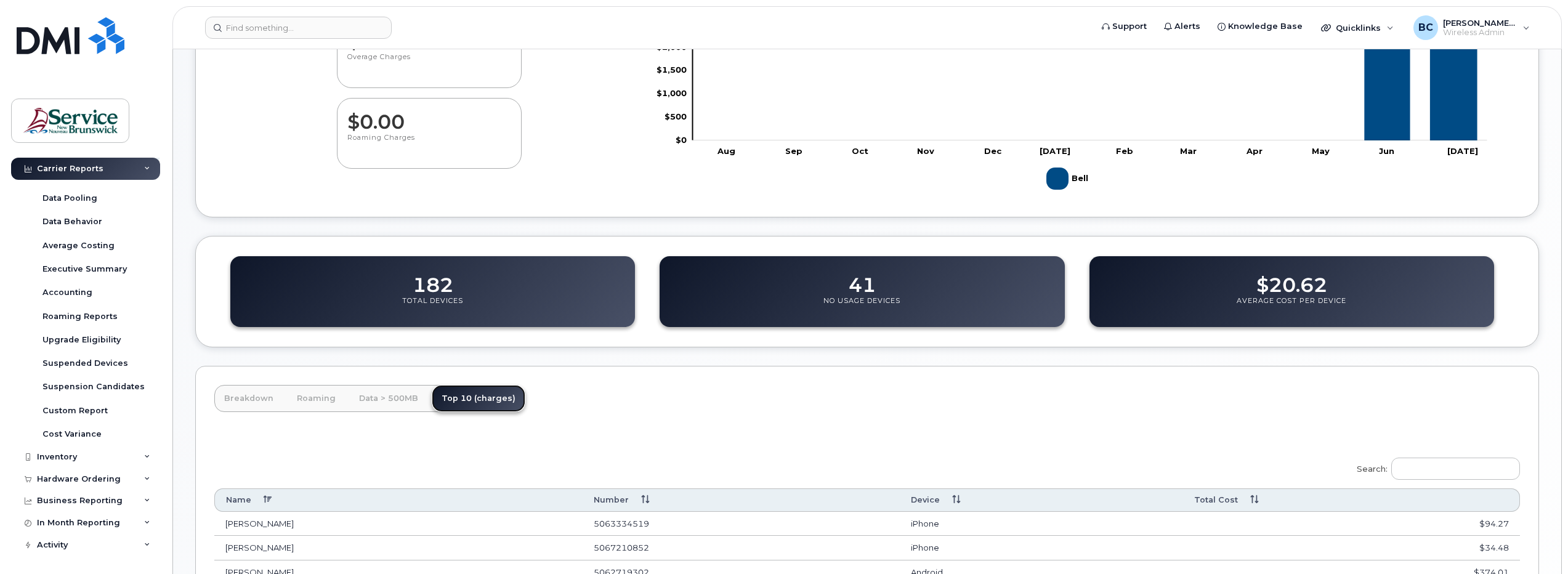
scroll to position [246, 0]
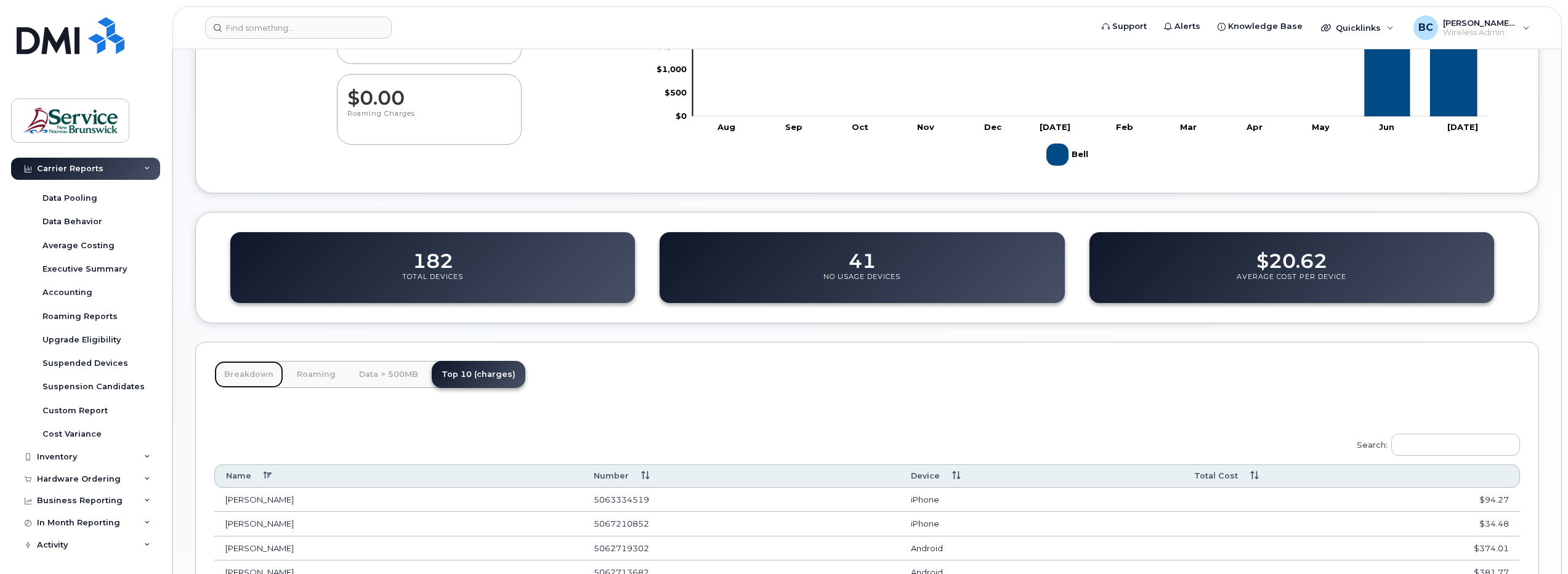
click at [244, 372] on link "Breakdown" at bounding box center [249, 374] width 69 height 27
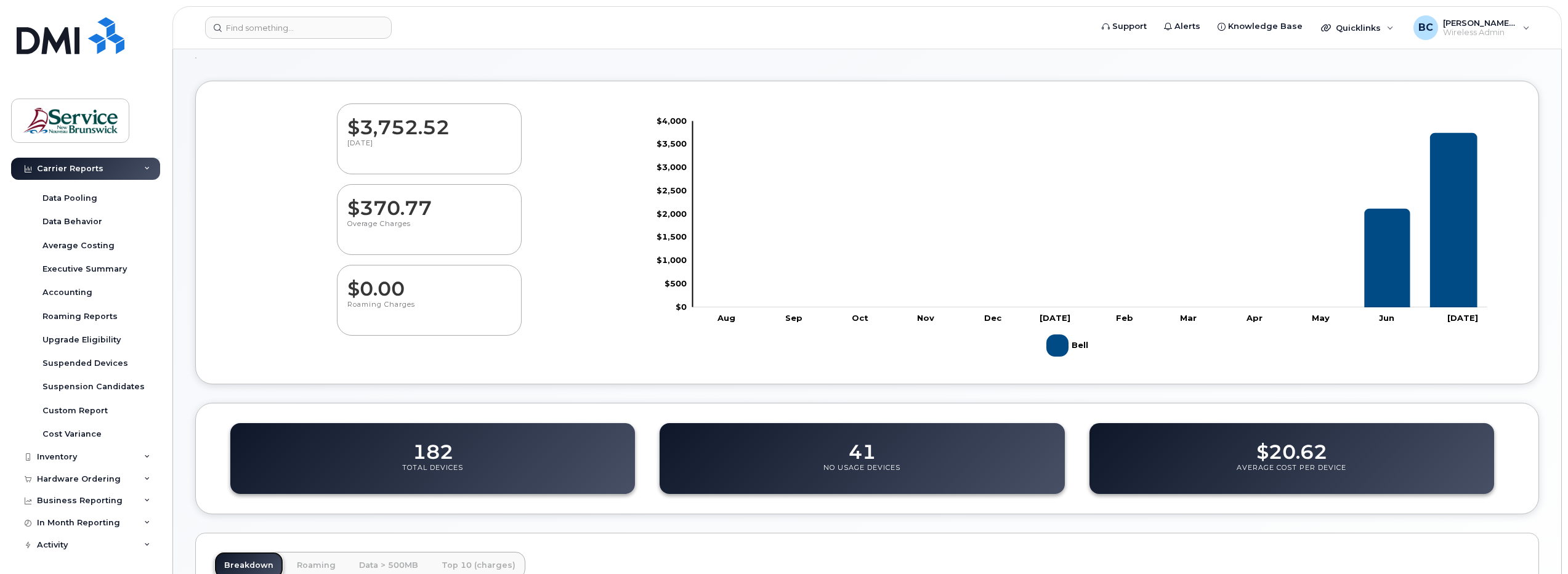
scroll to position [0, 0]
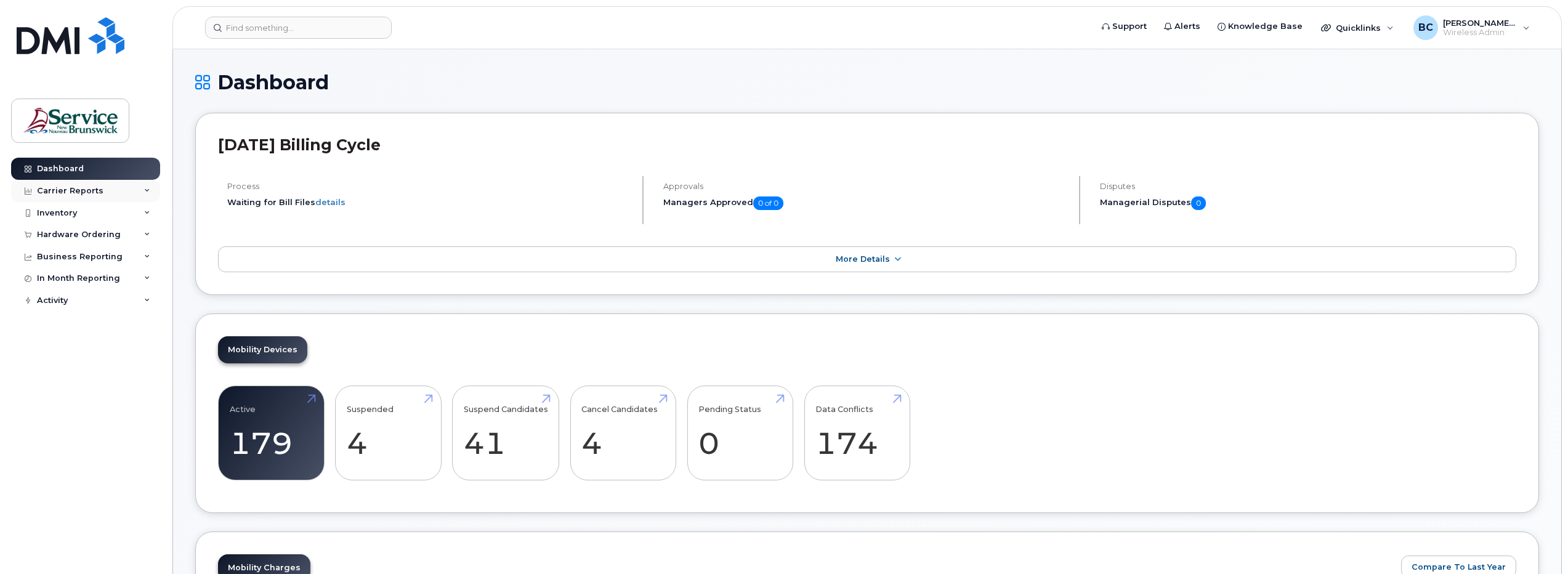
click at [59, 189] on div "Carrier Reports" at bounding box center [70, 191] width 67 height 10
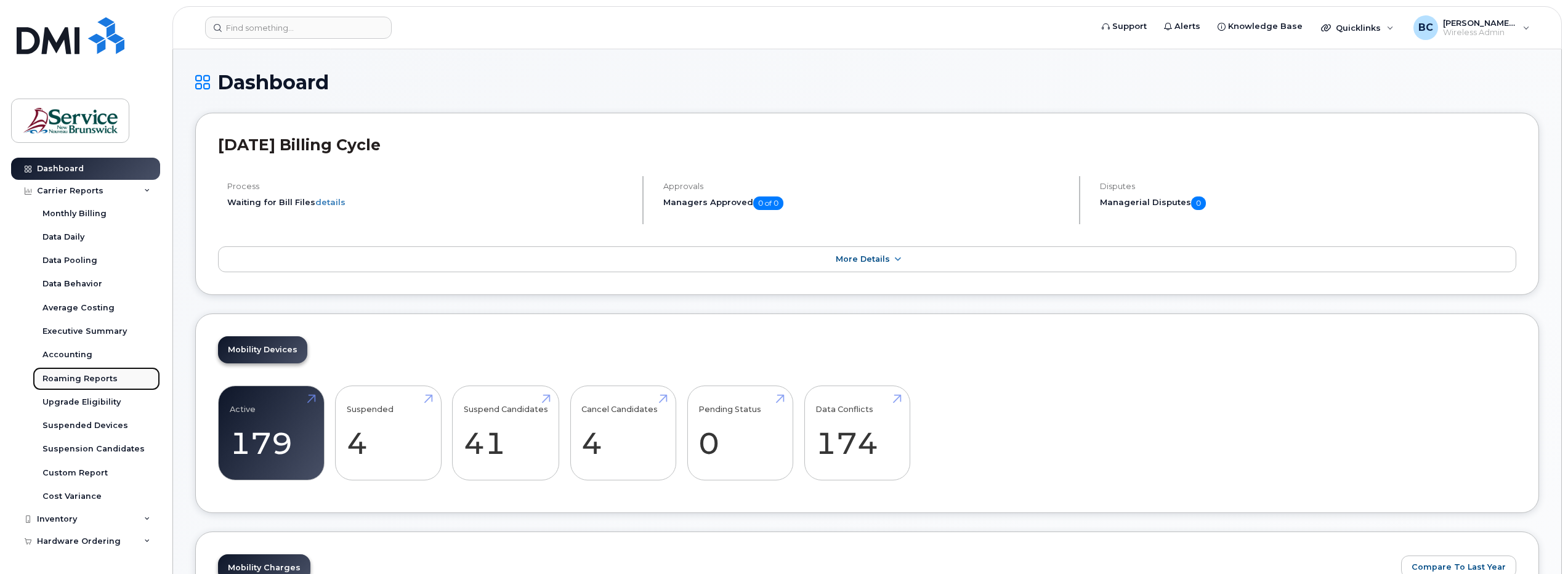
click at [76, 375] on div "Roaming Reports" at bounding box center [80, 378] width 75 height 11
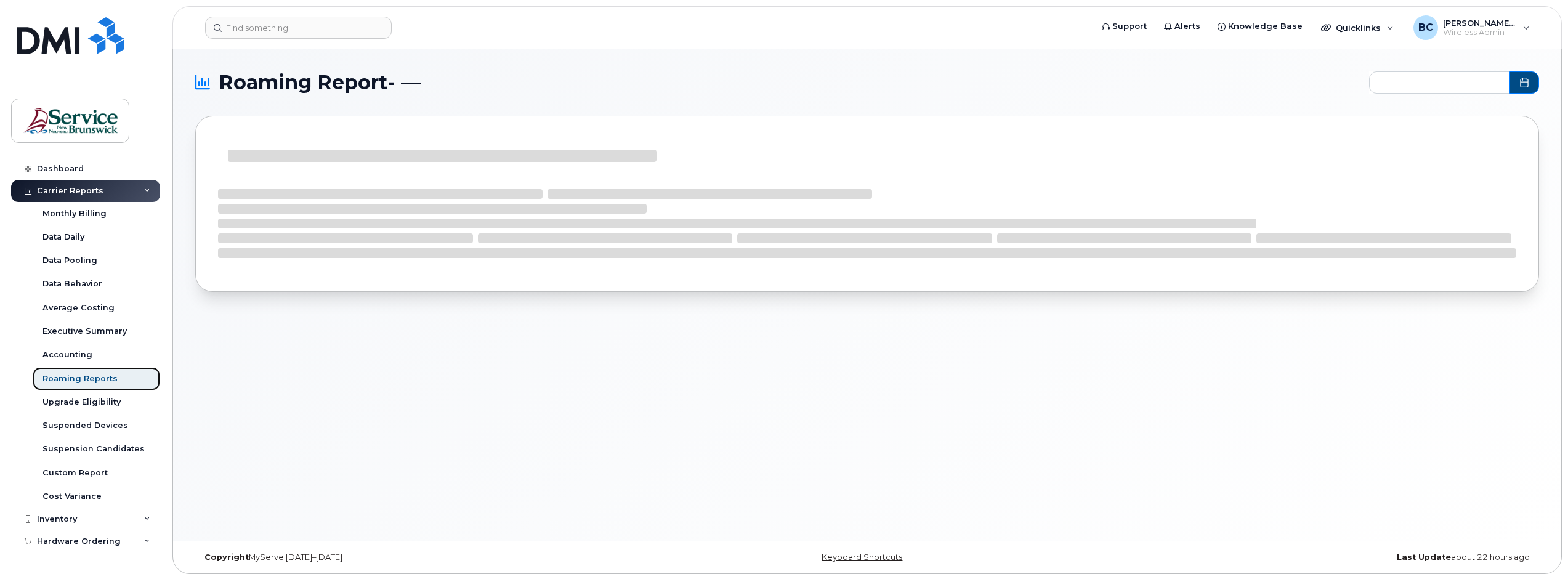
type input "2025-02 - 2025-07"
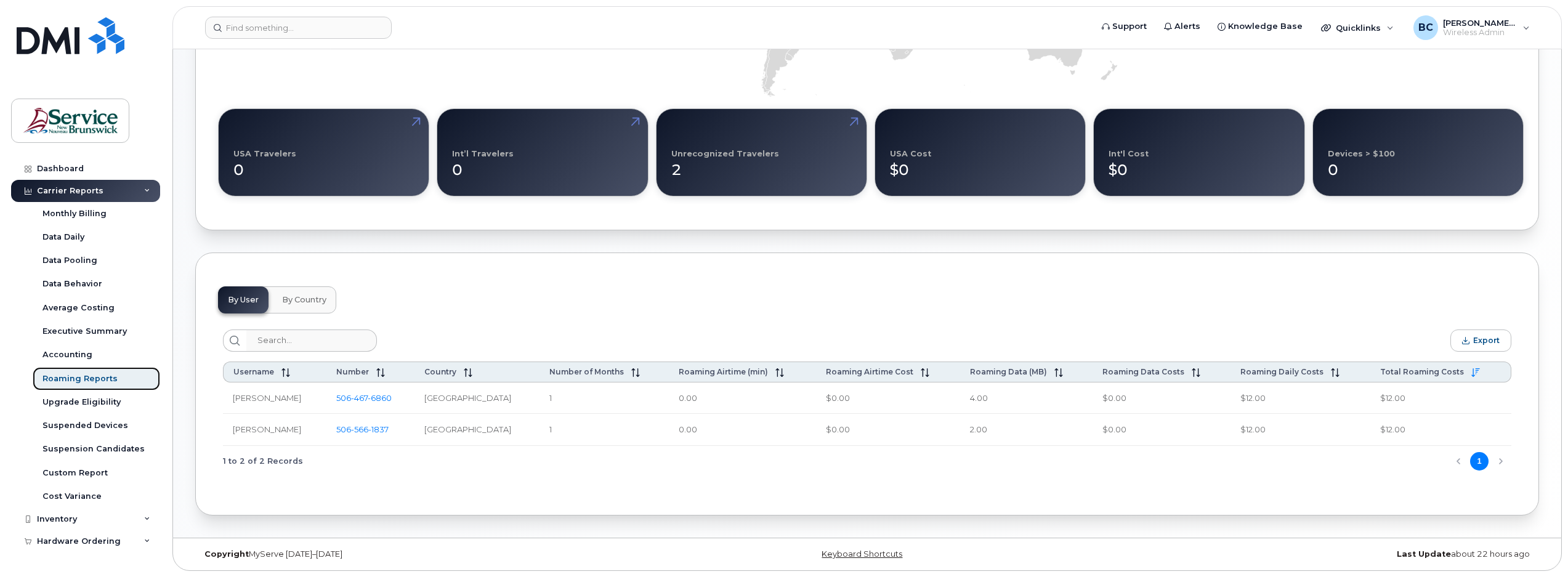
scroll to position [321, 0]
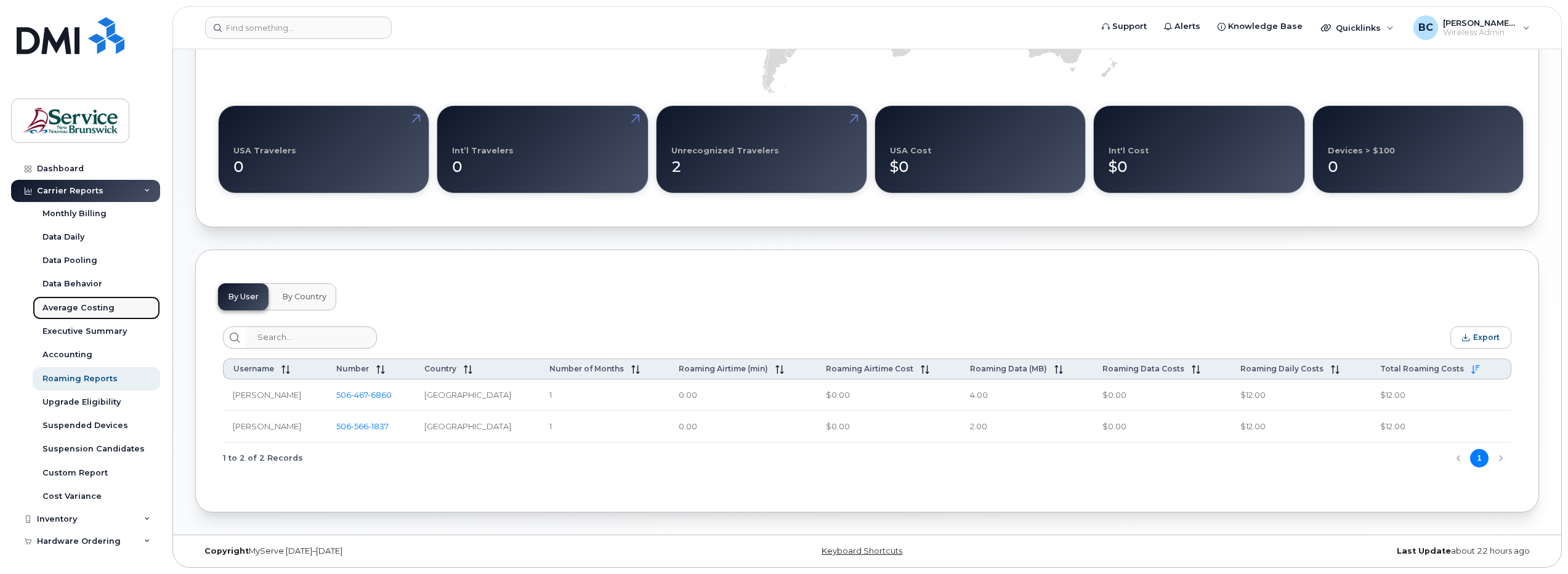
click at [100, 302] on div "Average Costing" at bounding box center [78, 307] width 72 height 11
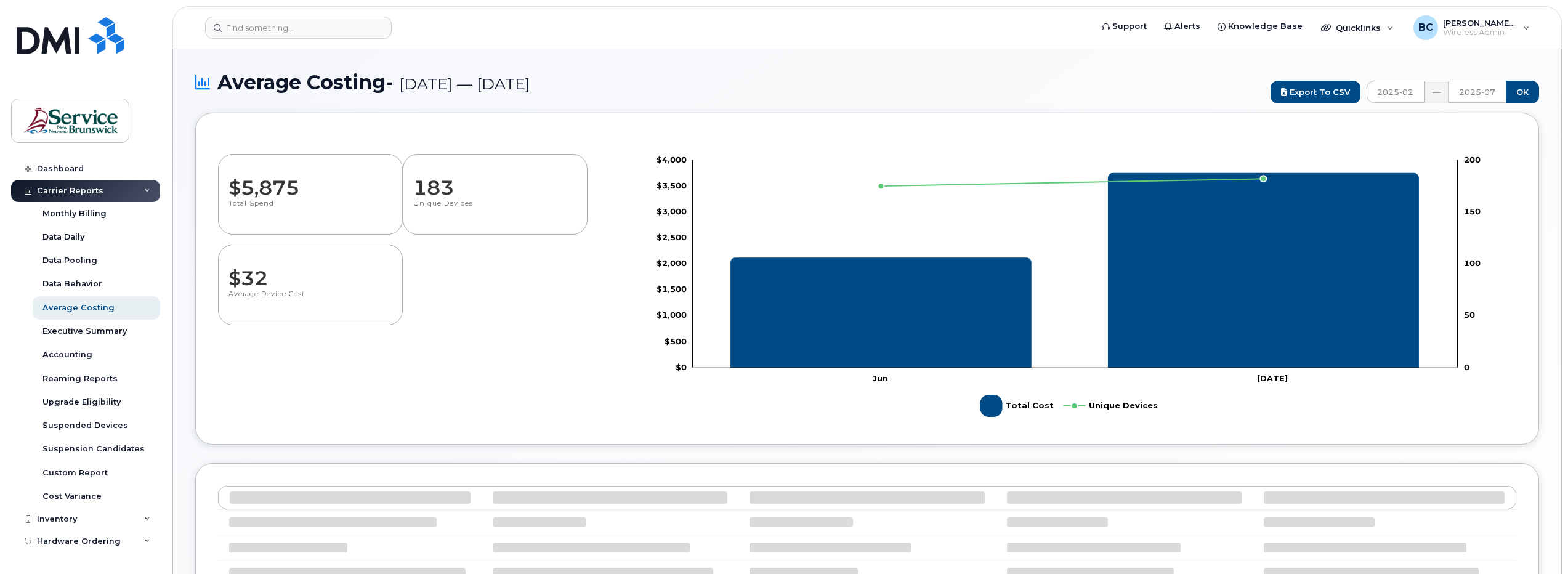
select select "100"
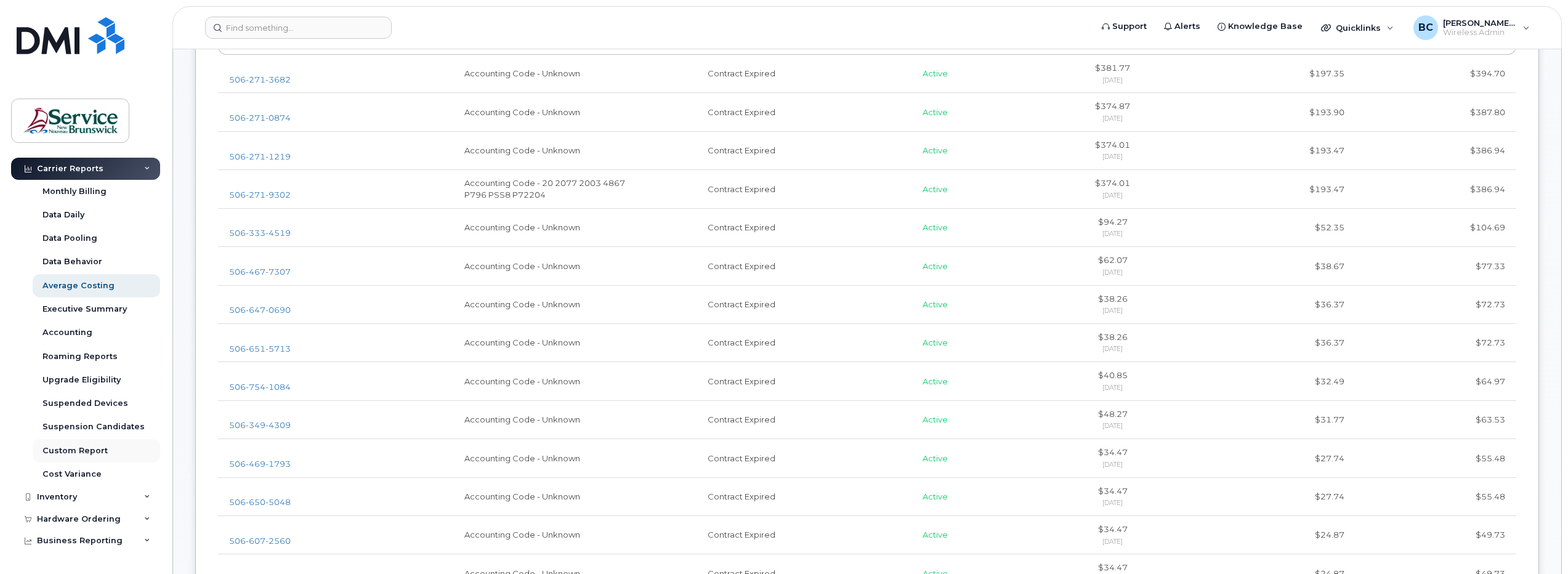
scroll to position [1, 0]
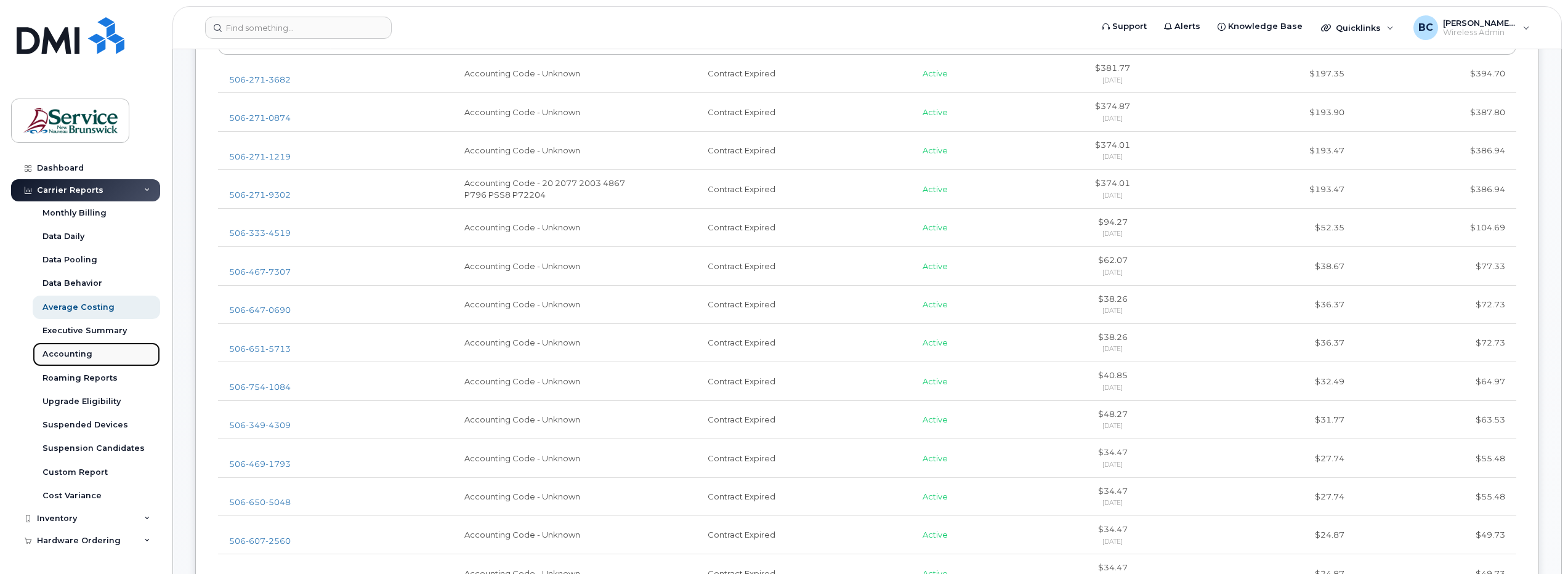
click at [71, 352] on div "Accounting" at bounding box center [67, 354] width 50 height 11
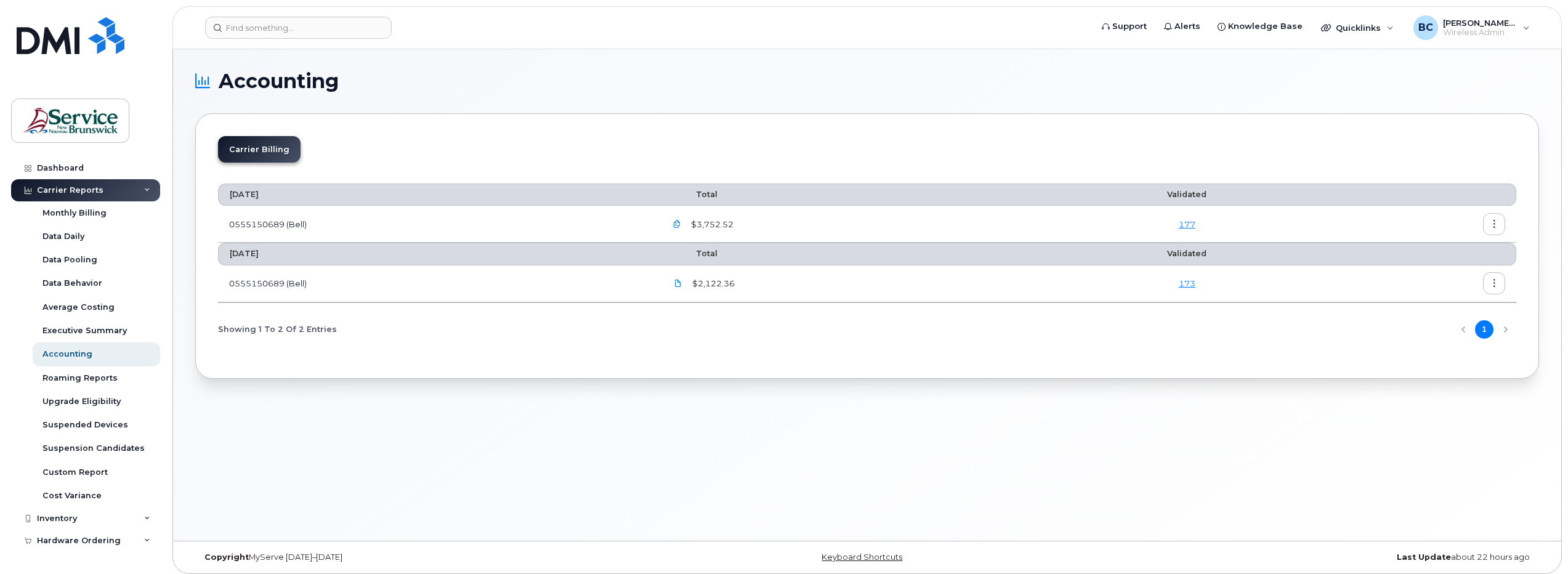
click at [681, 220] on icon "button" at bounding box center [677, 224] width 8 height 8
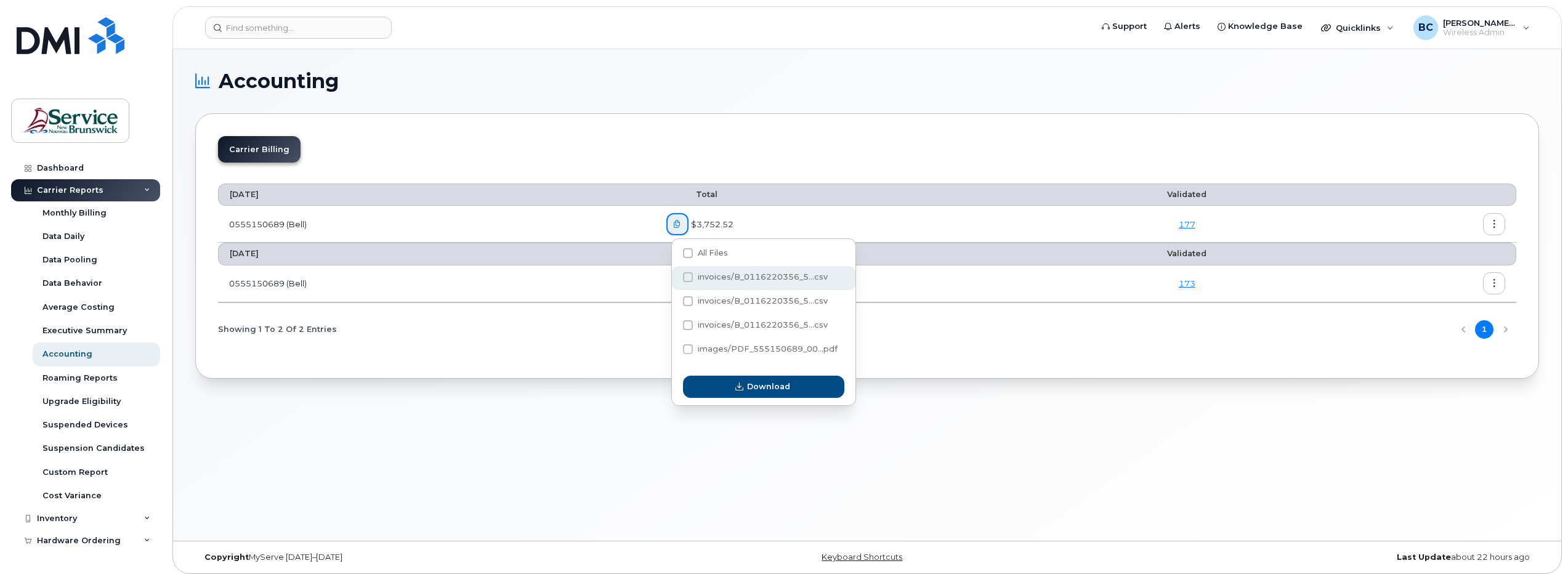
click at [744, 275] on span "invoices/B_0116220356_5...csv" at bounding box center [763, 277] width 130 height 9
click at [674, 275] on input "invoices/B_0116220356_5...csv" at bounding box center [671, 278] width 6 height 6
checkbox input "true"
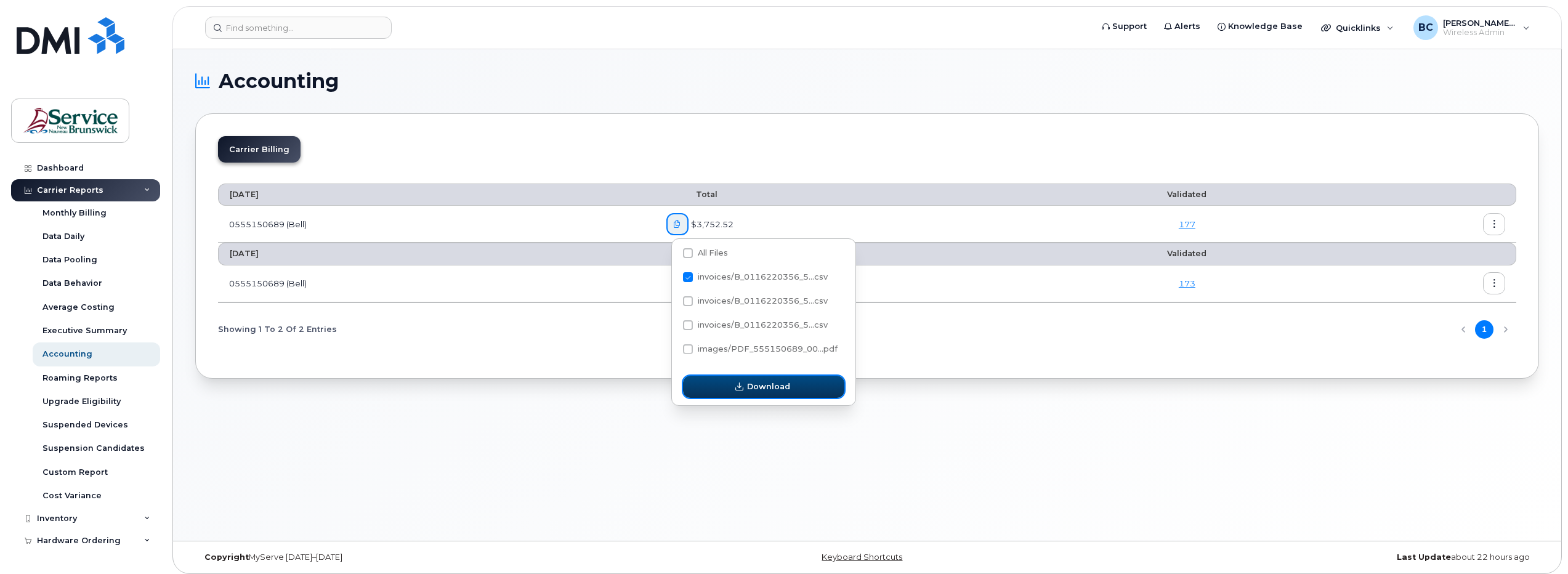
click at [778, 386] on span "Download" at bounding box center [768, 386] width 43 height 12
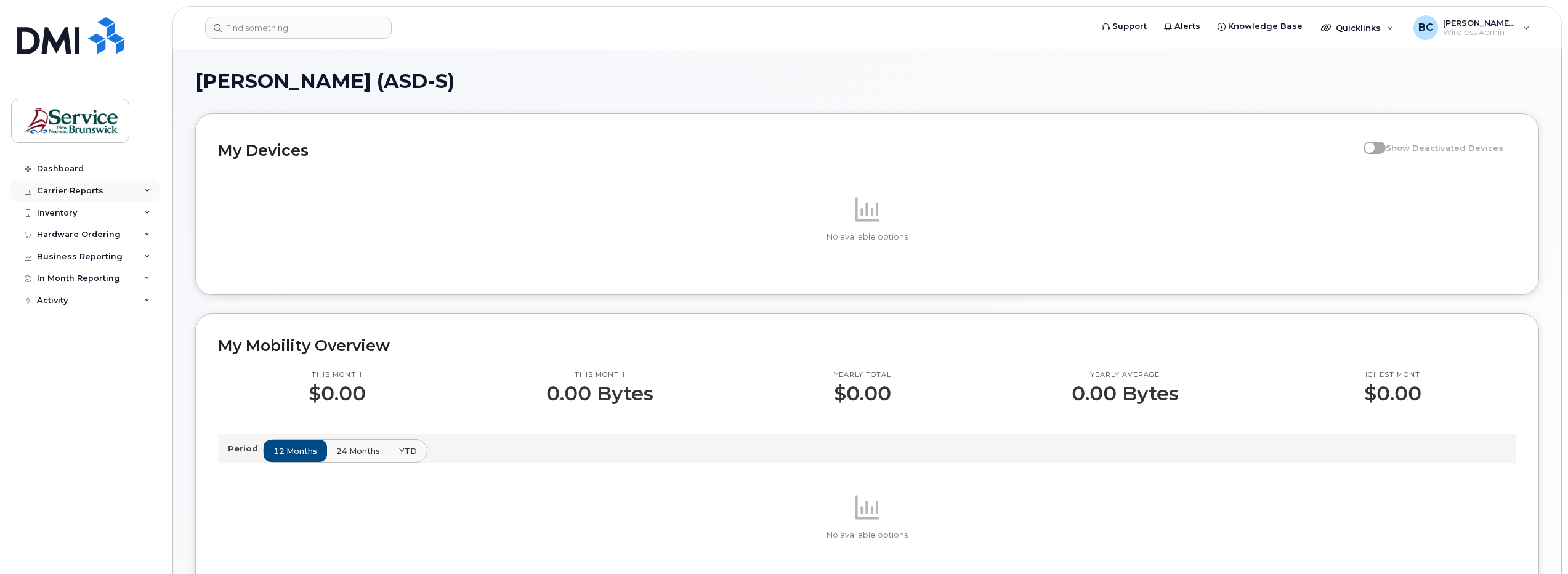
click at [72, 190] on div "Carrier Reports" at bounding box center [70, 191] width 67 height 10
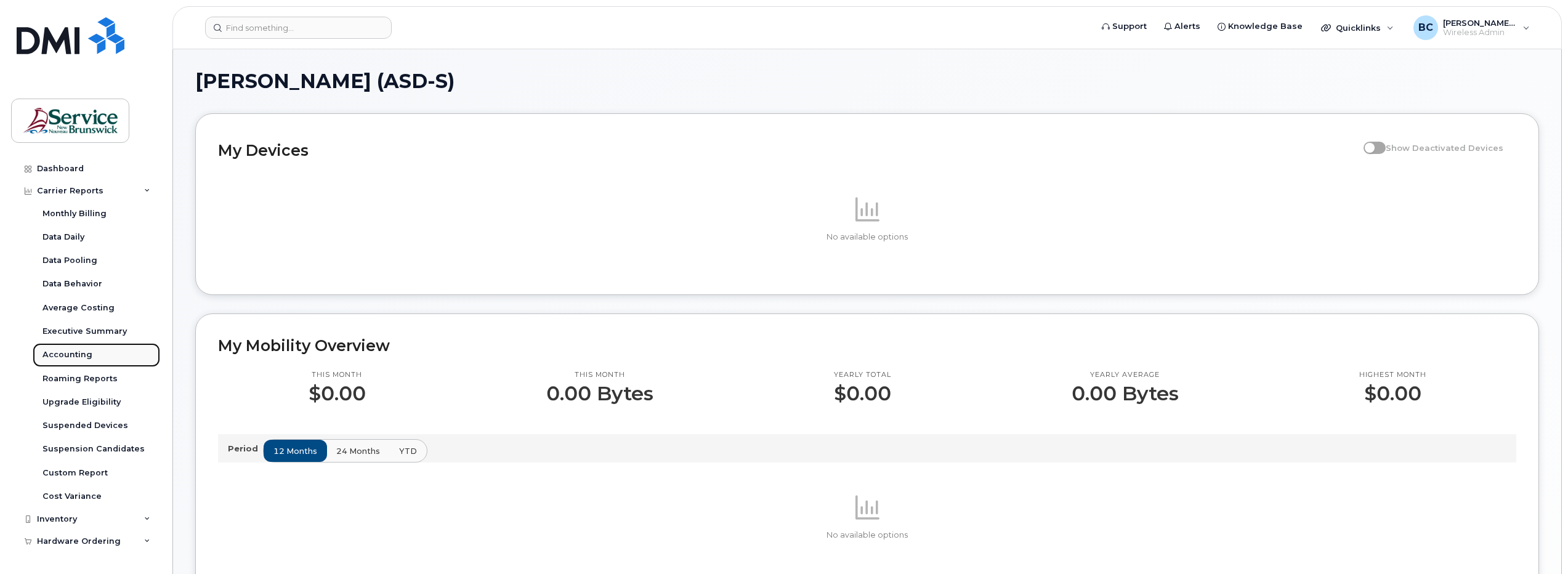
click at [72, 348] on link "Accounting" at bounding box center [96, 354] width 128 height 23
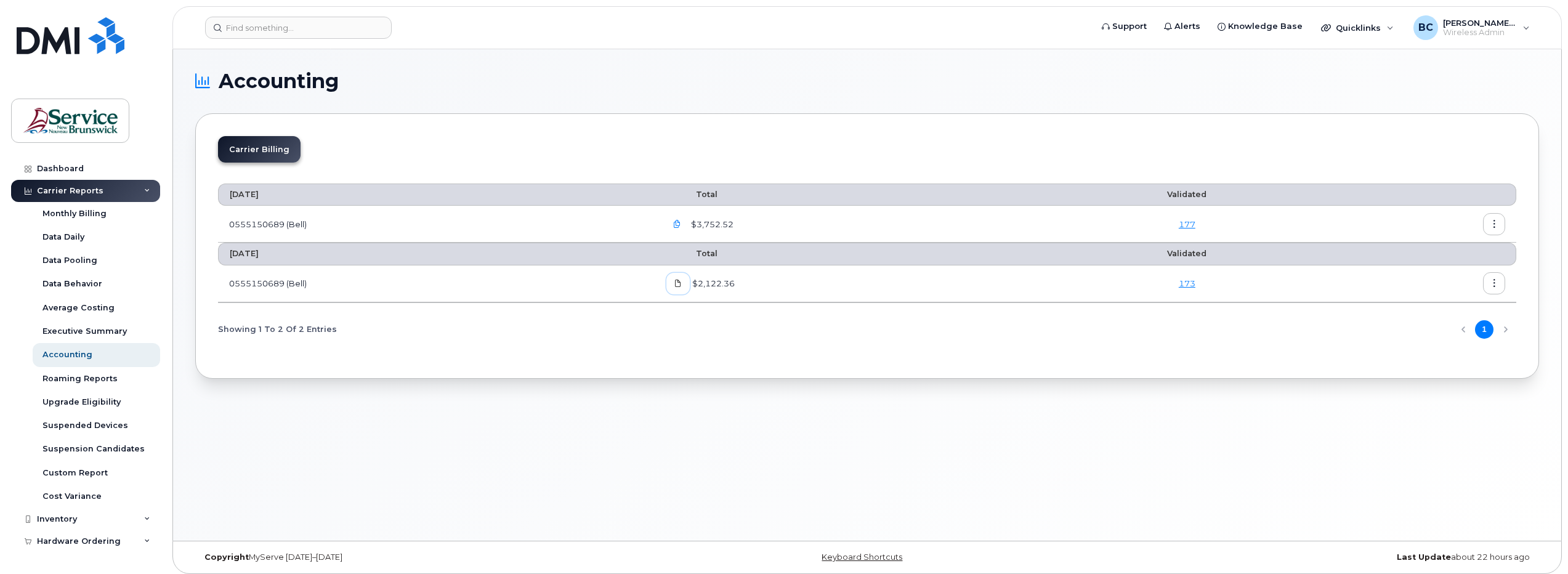
click at [682, 283] on icon at bounding box center [678, 283] width 7 height 7
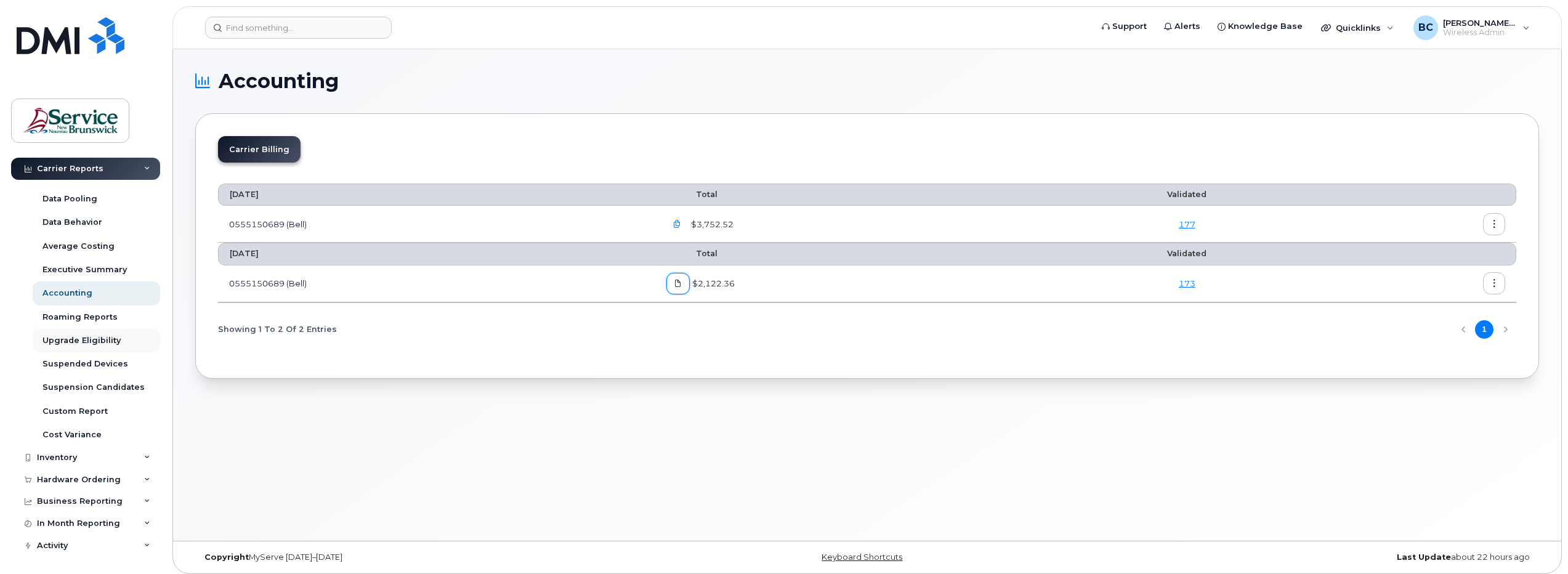
scroll to position [62, 0]
click at [76, 317] on div "Roaming Reports" at bounding box center [80, 316] width 75 height 11
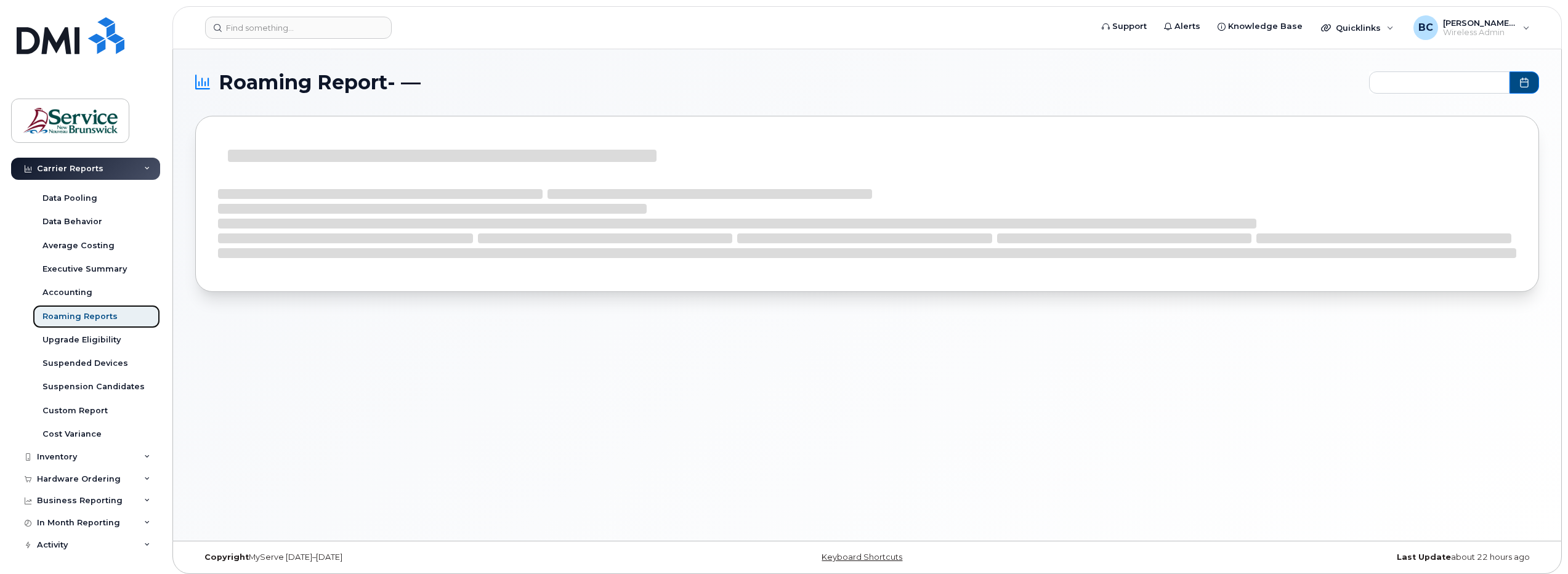
type input "2025-02 - 2025-07"
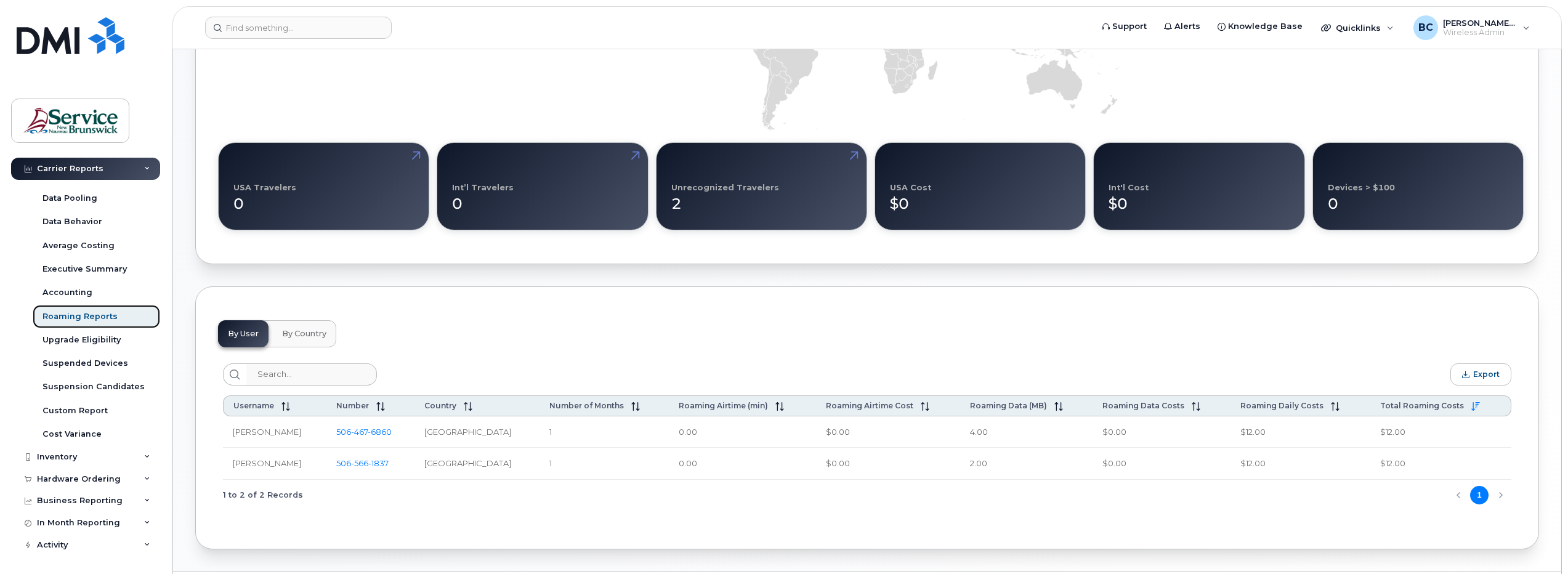
scroll to position [321, 0]
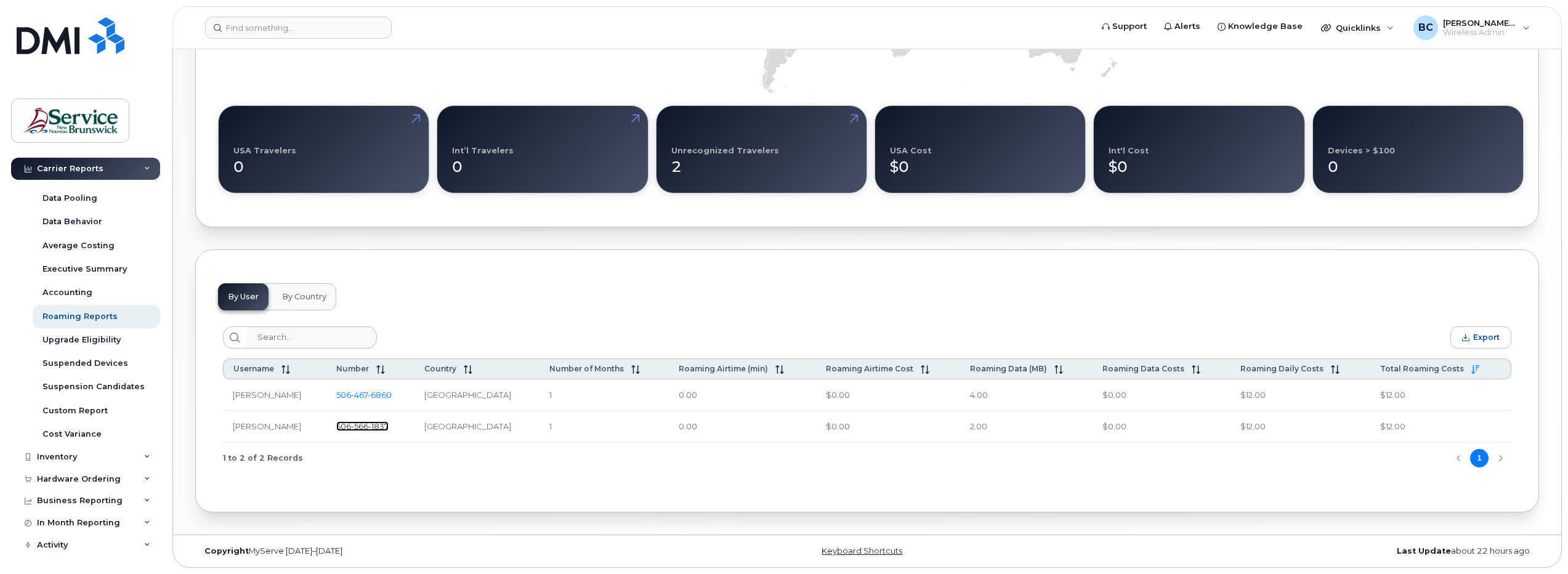
click at [368, 426] on span "566" at bounding box center [378, 426] width 20 height 10
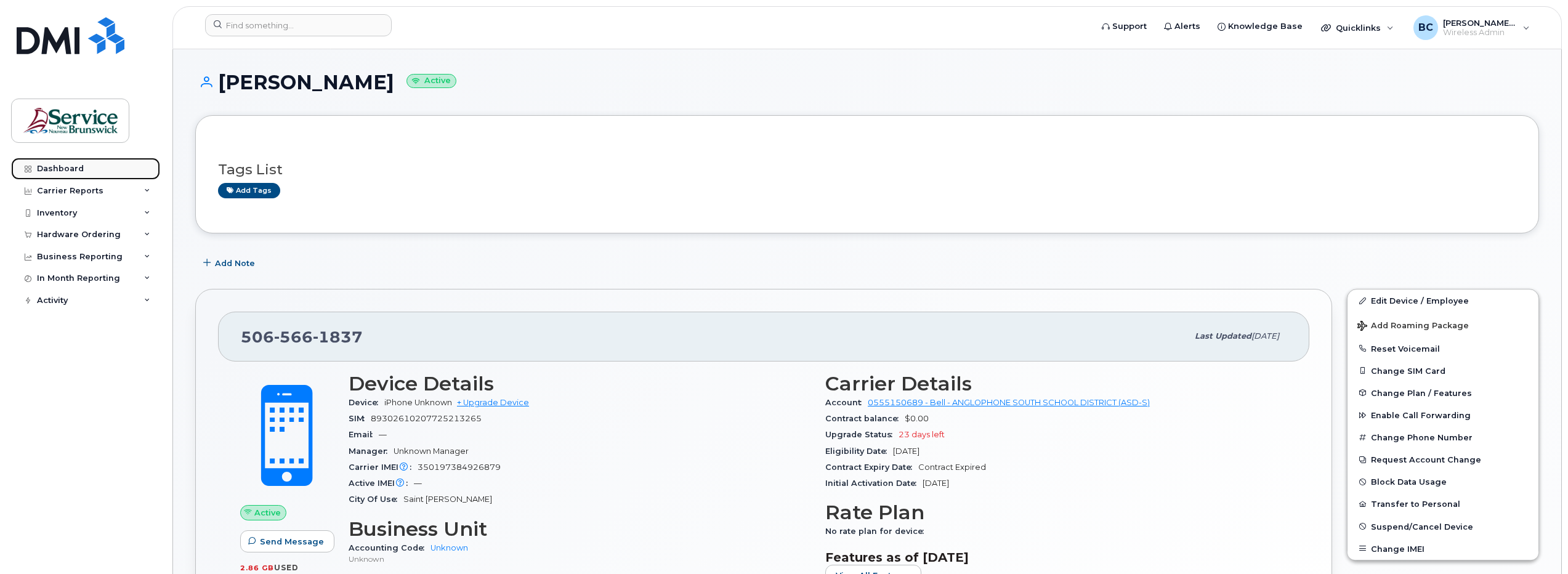
click at [57, 168] on div "Dashboard" at bounding box center [60, 169] width 47 height 10
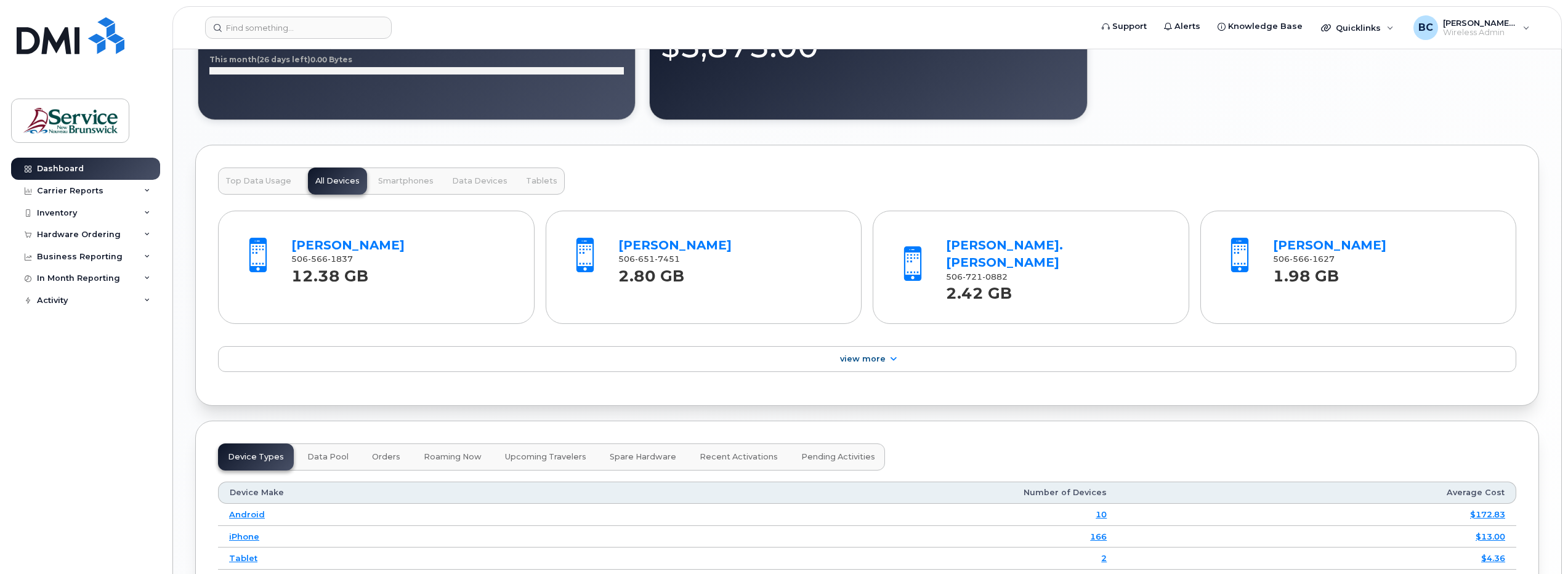
scroll to position [1108, 0]
click at [325, 245] on link "[PERSON_NAME]" at bounding box center [348, 244] width 113 height 14
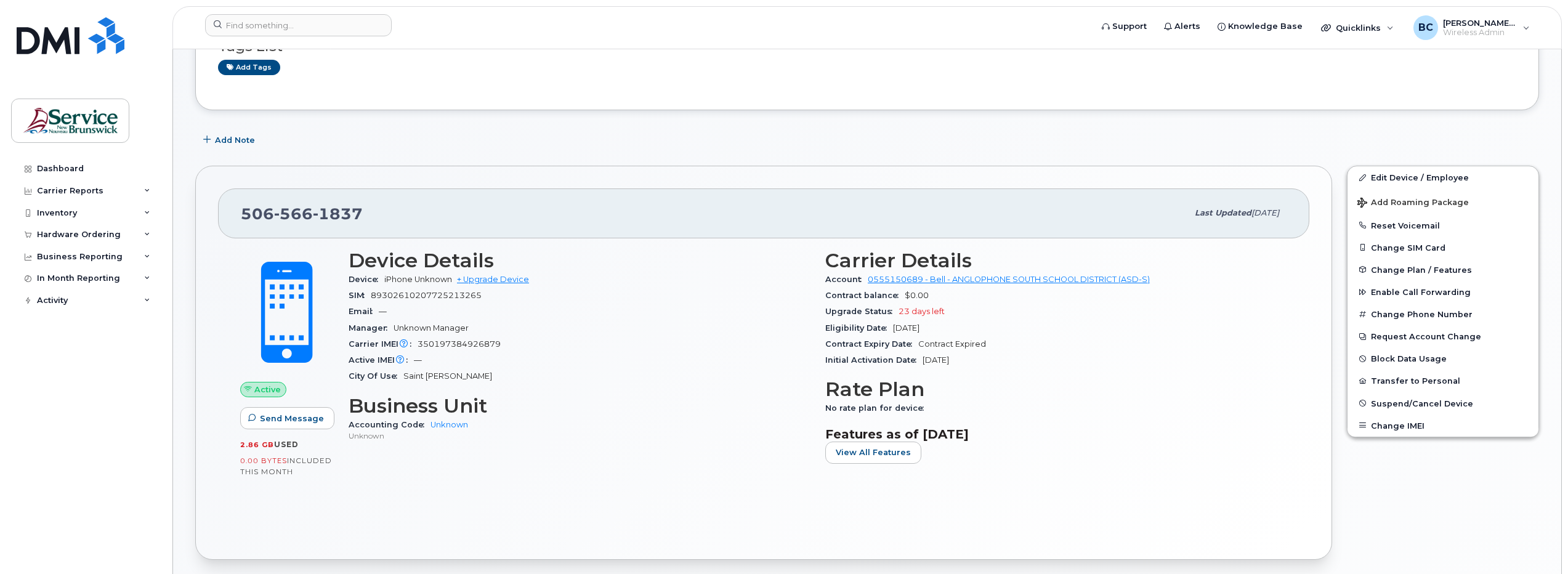
scroll to position [185, 0]
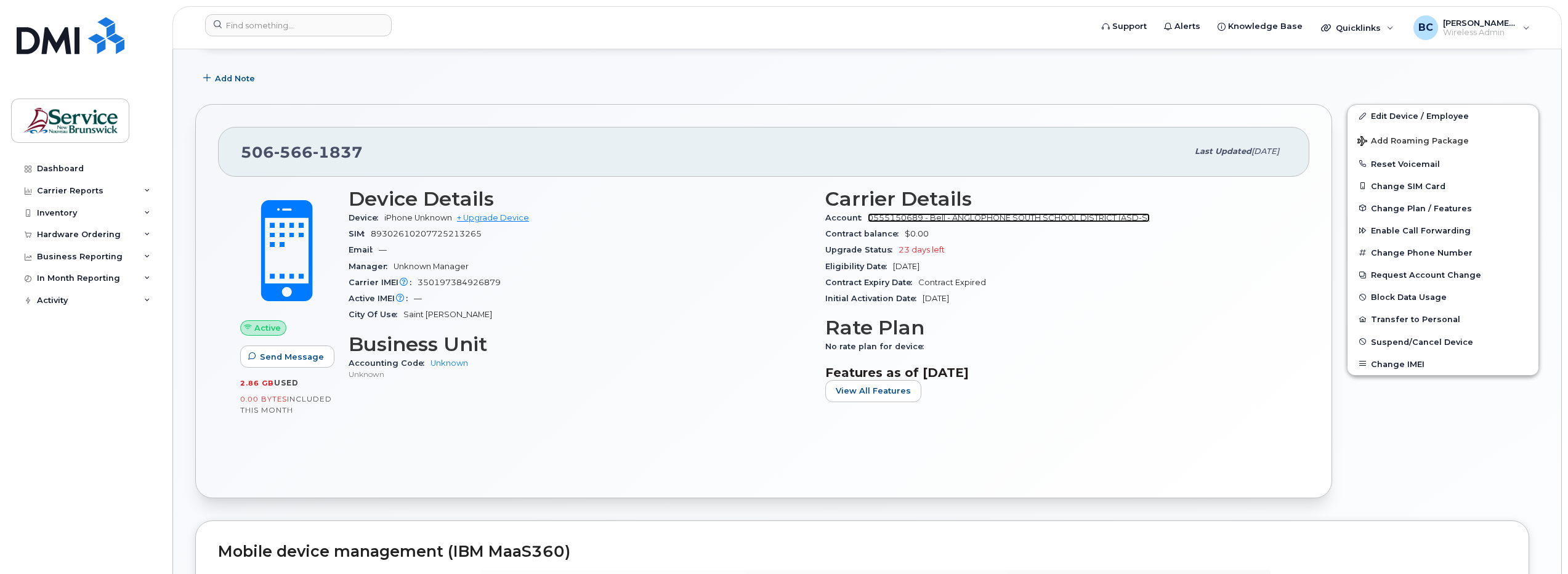
click at [987, 215] on link "0555150689 - Bell - ANGLOPHONE SOUTH SCHOOL DISTRICT (ASD-S)" at bounding box center [1008, 217] width 282 height 9
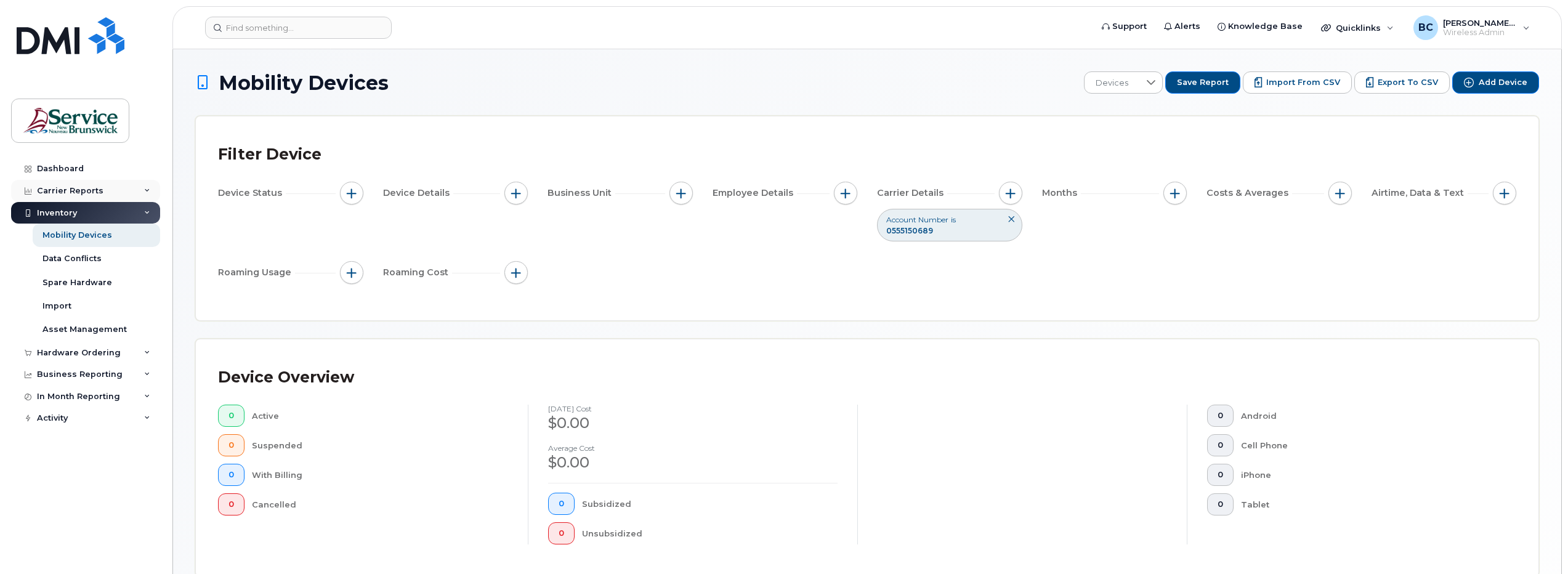
click at [69, 188] on div "Carrier Reports" at bounding box center [70, 191] width 67 height 10
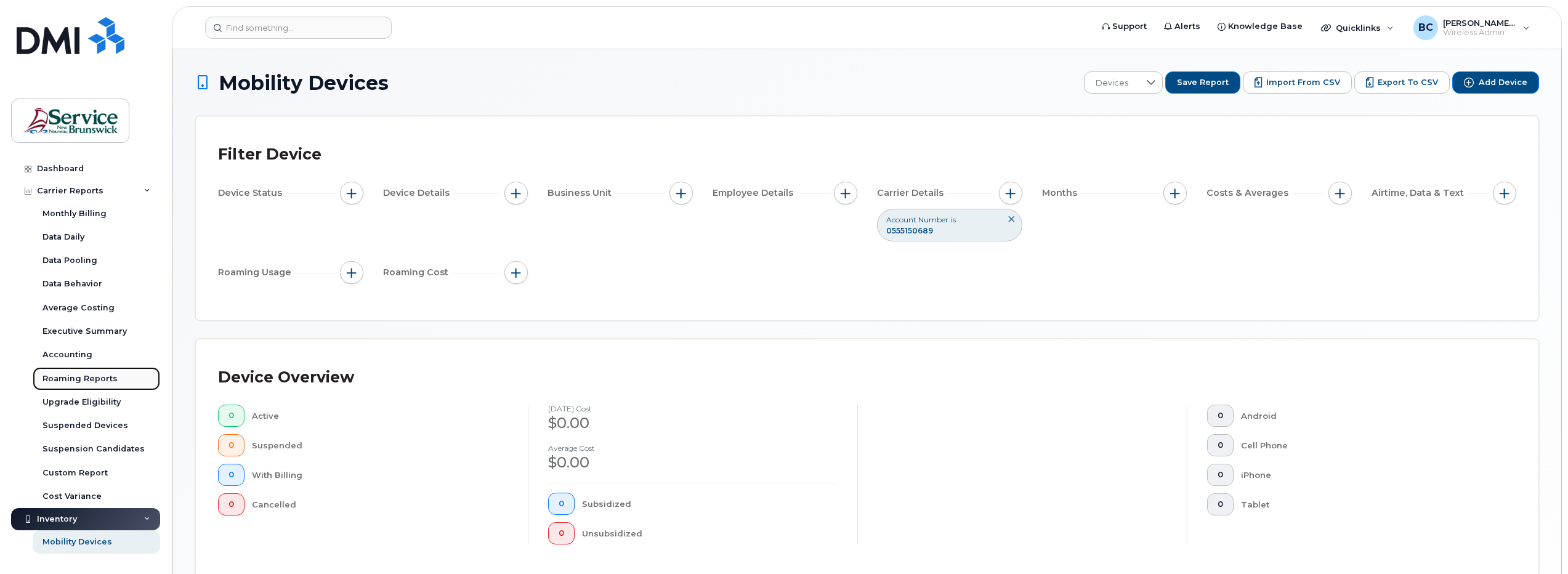
click at [79, 380] on div "Roaming Reports" at bounding box center [80, 378] width 75 height 11
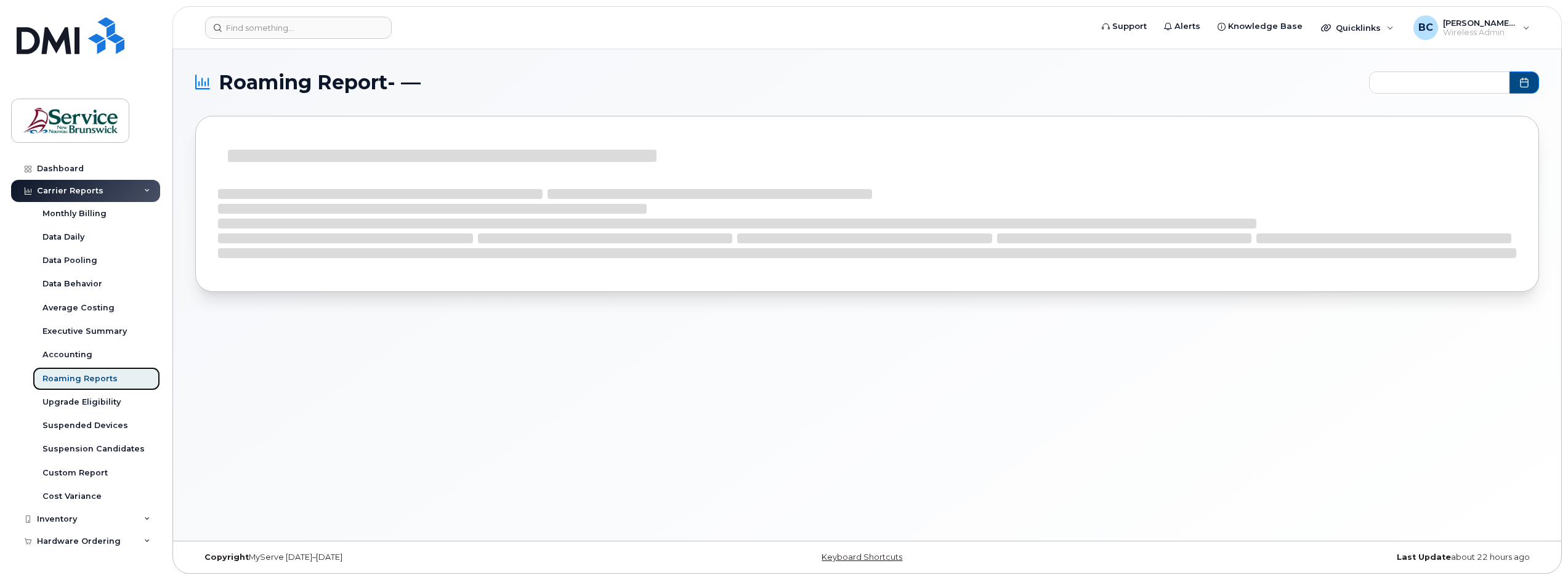
type input "2025-02 - 2025-07"
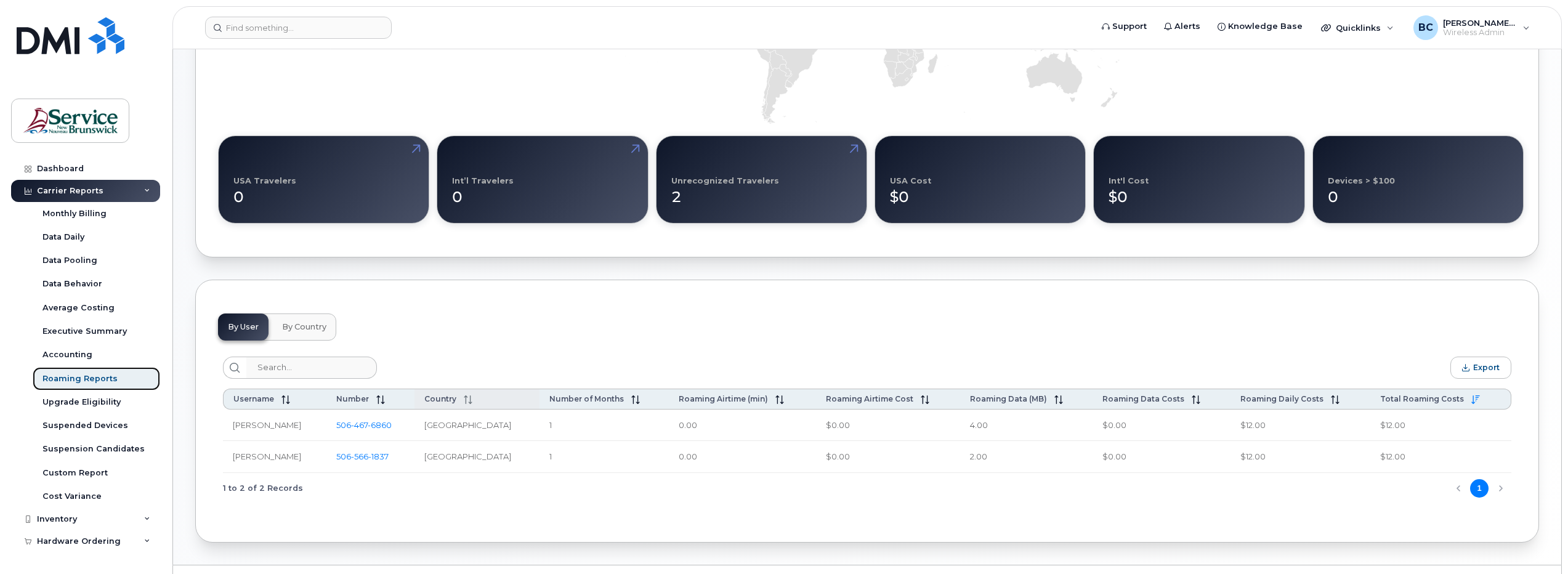
scroll to position [321, 0]
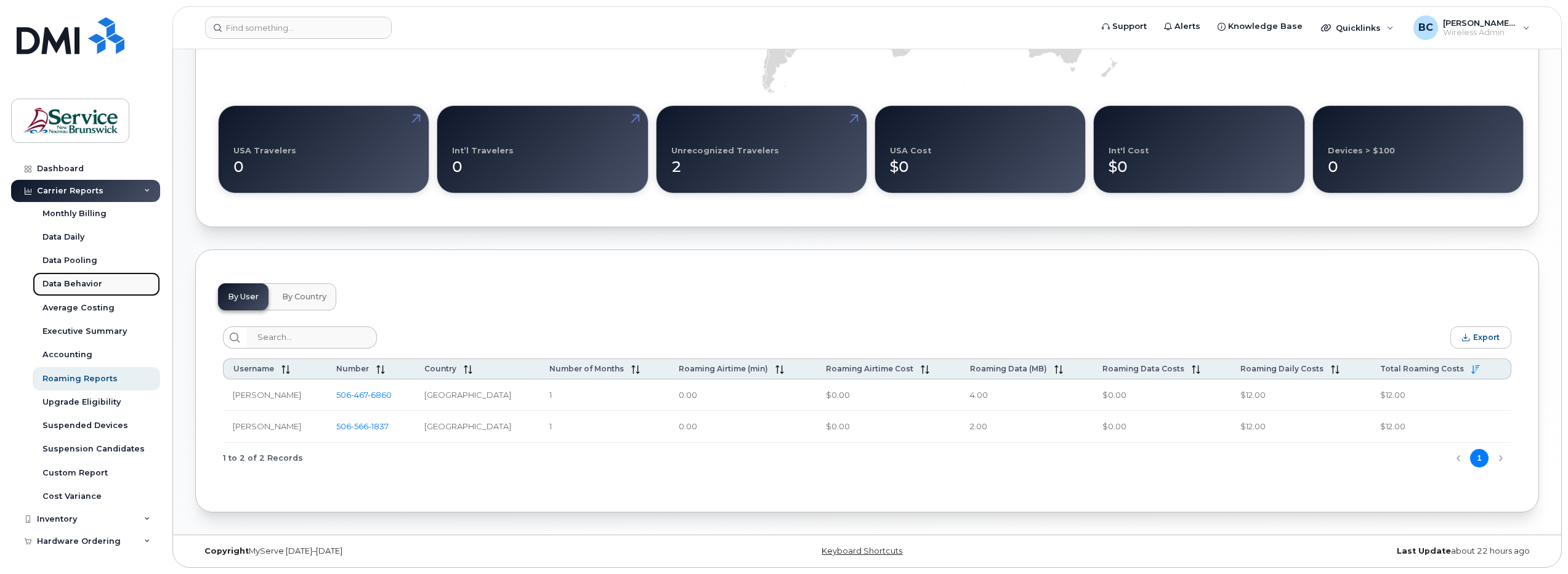
click at [81, 283] on div "Data Behavior" at bounding box center [72, 283] width 59 height 11
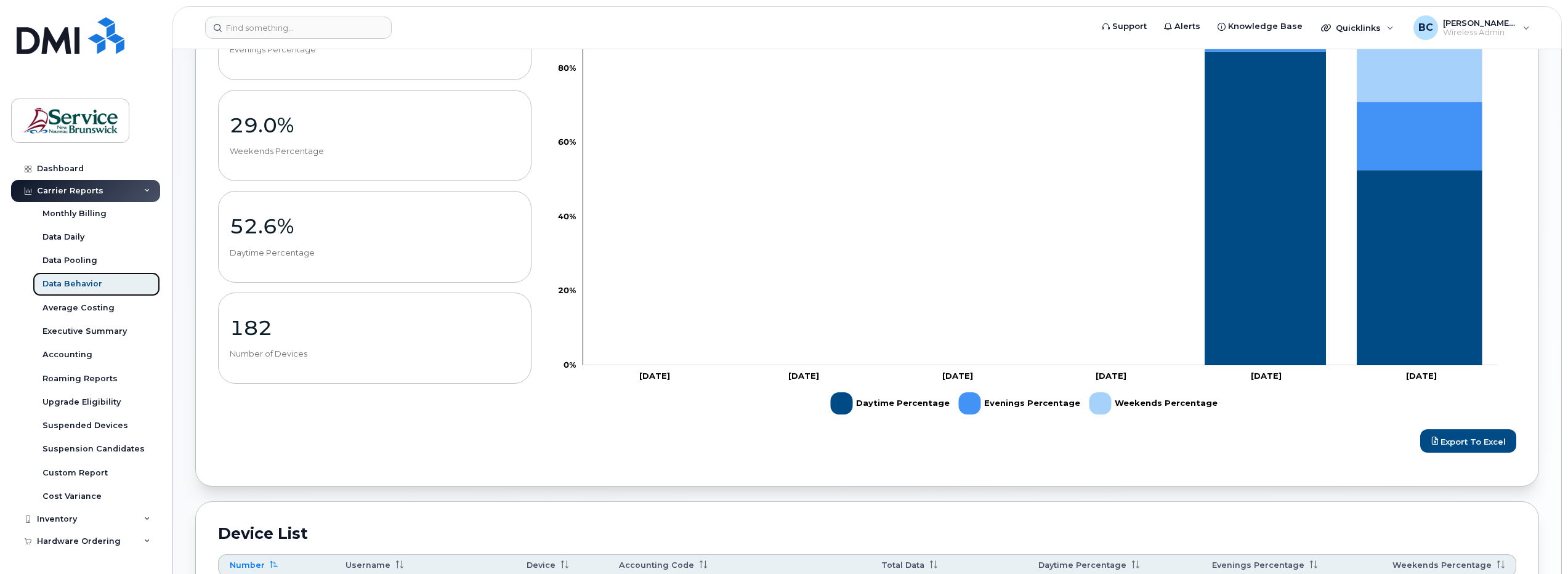
scroll to position [13, 0]
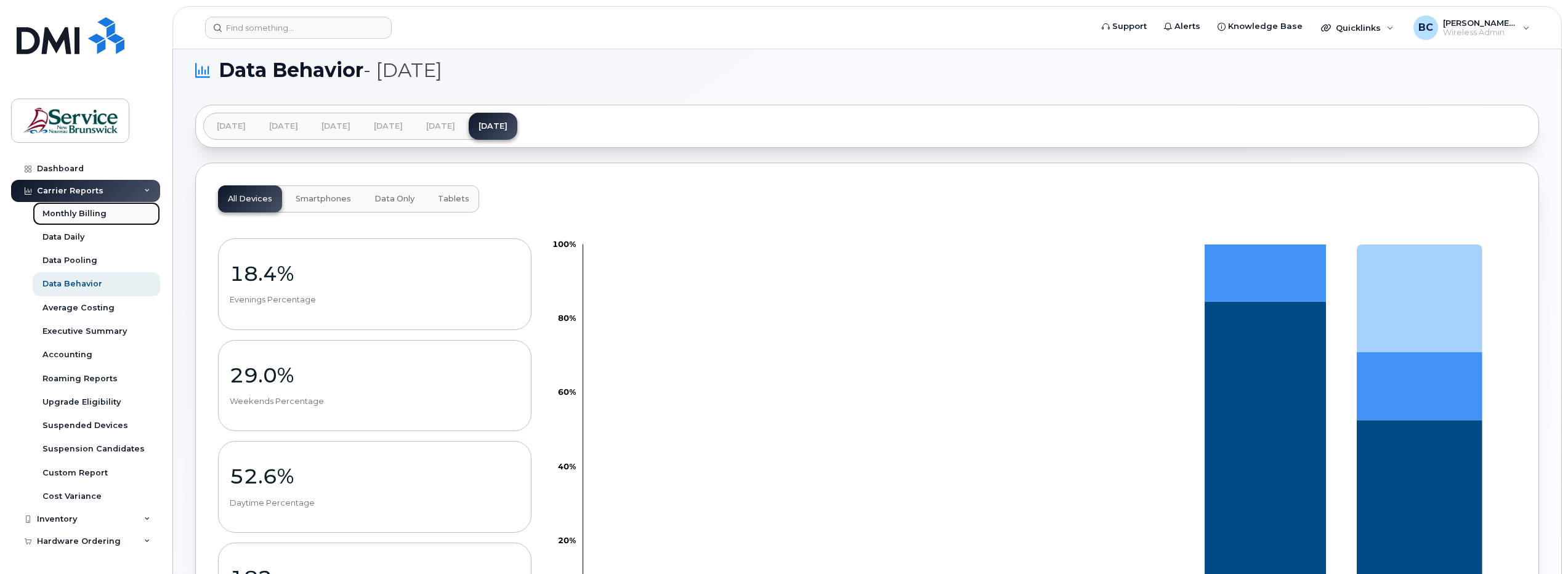
click at [96, 215] on div "Monthly Billing" at bounding box center [75, 213] width 64 height 11
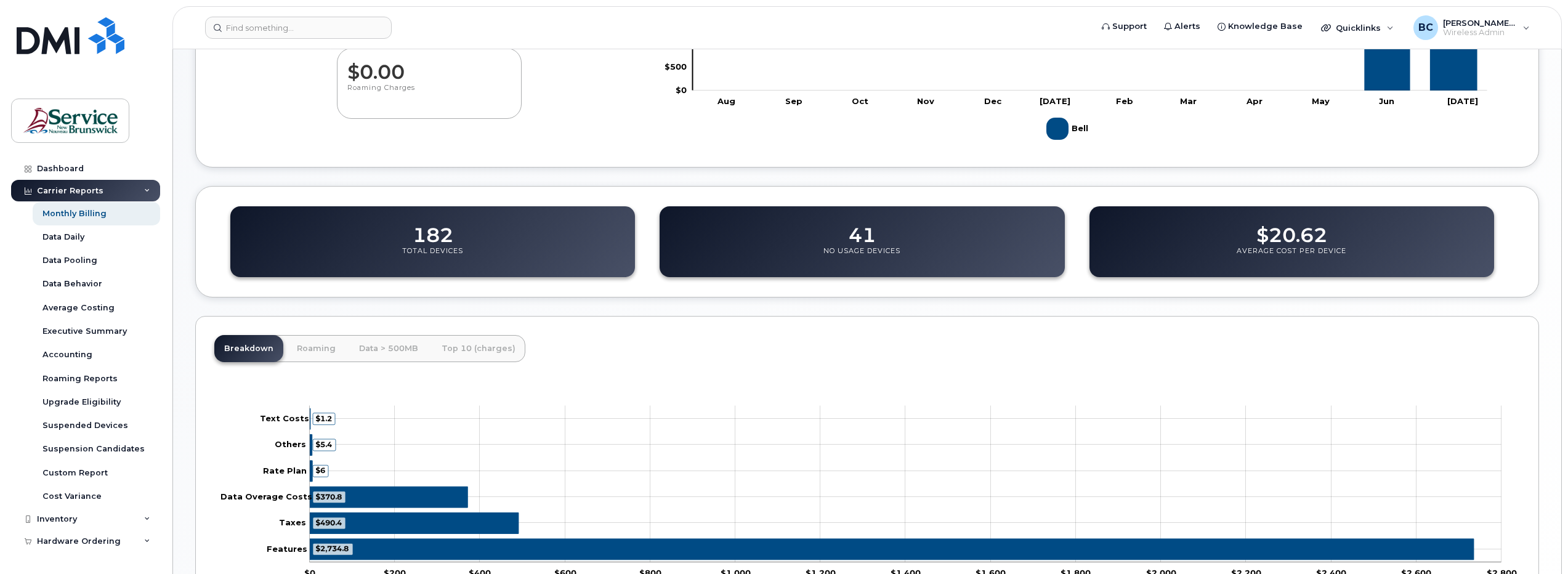
scroll to position [178, 0]
